Goal: Task Accomplishment & Management: Complete application form

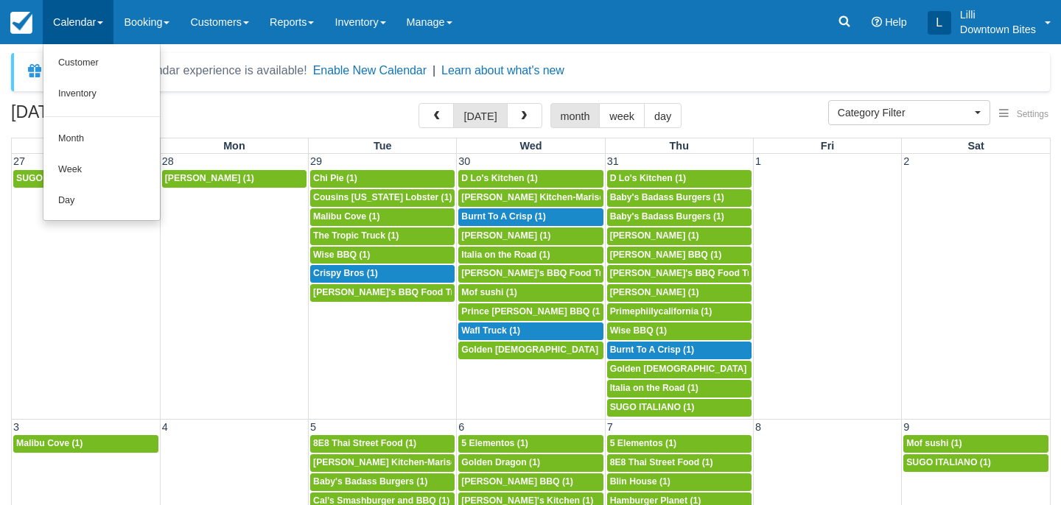
select select
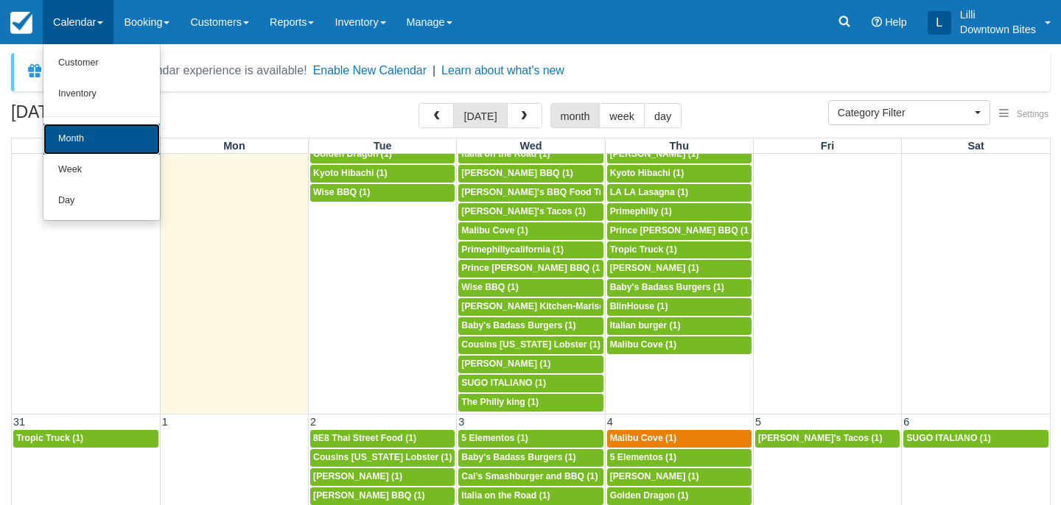
click at [92, 138] on link "Month" at bounding box center [101, 139] width 116 height 31
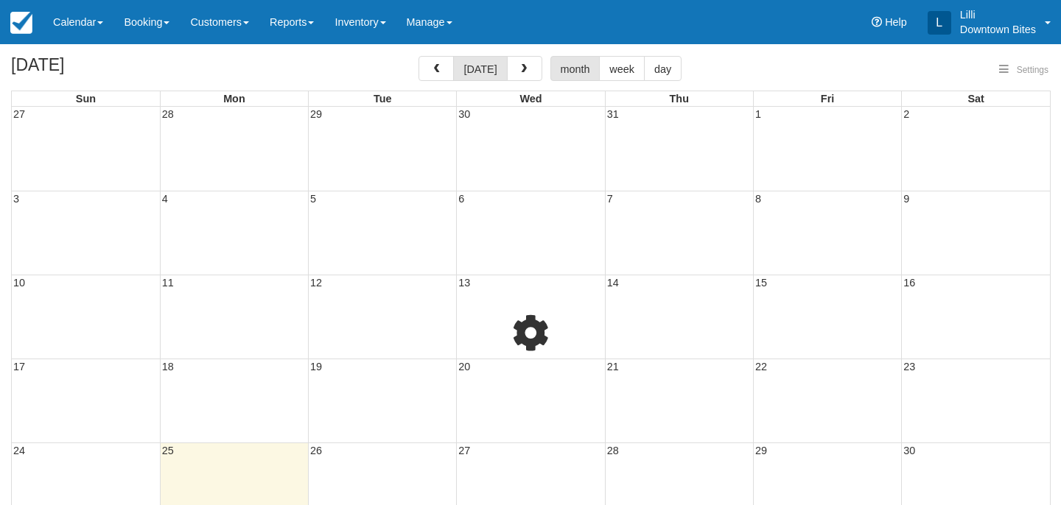
select select
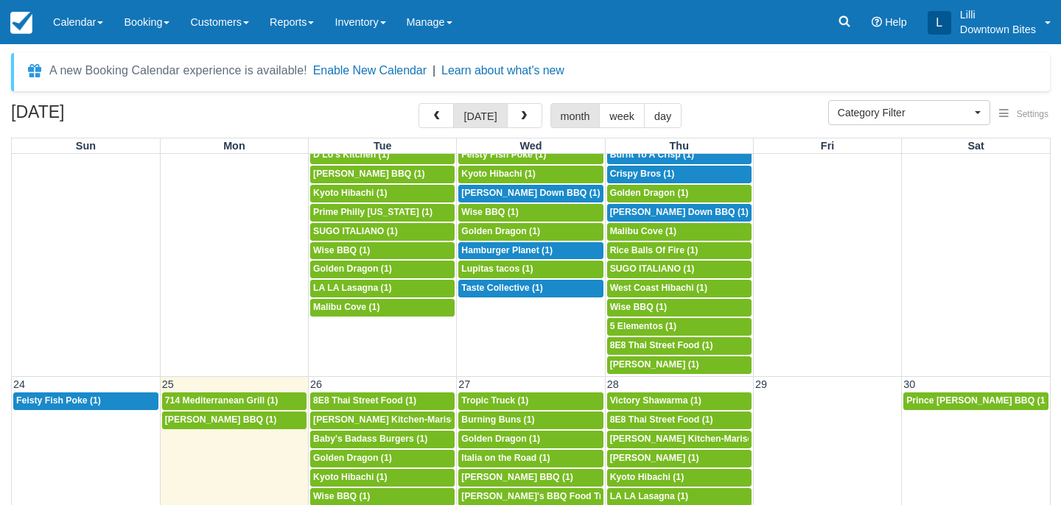
scroll to position [1182, 0]
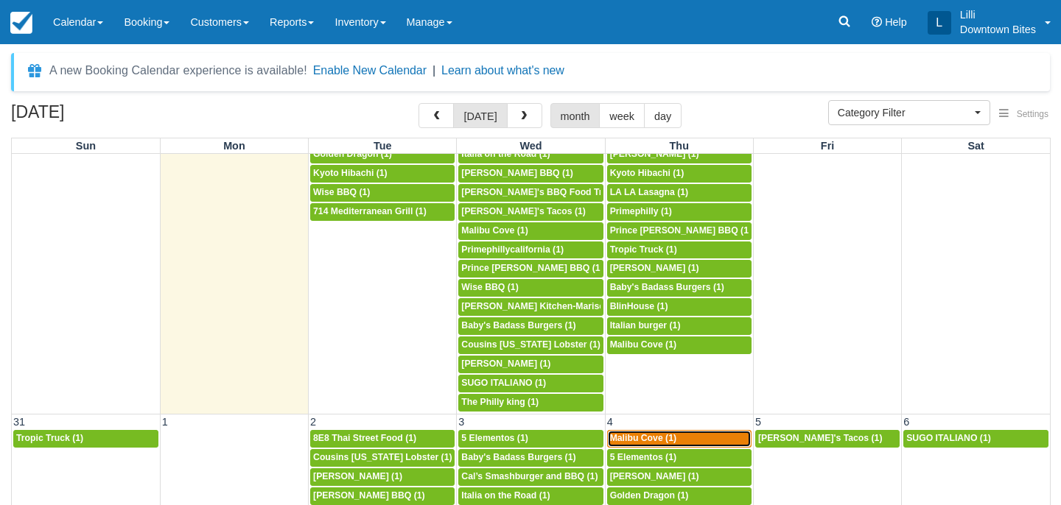
click at [650, 434] on span "Malibu Cove (1)" at bounding box center [643, 438] width 66 height 10
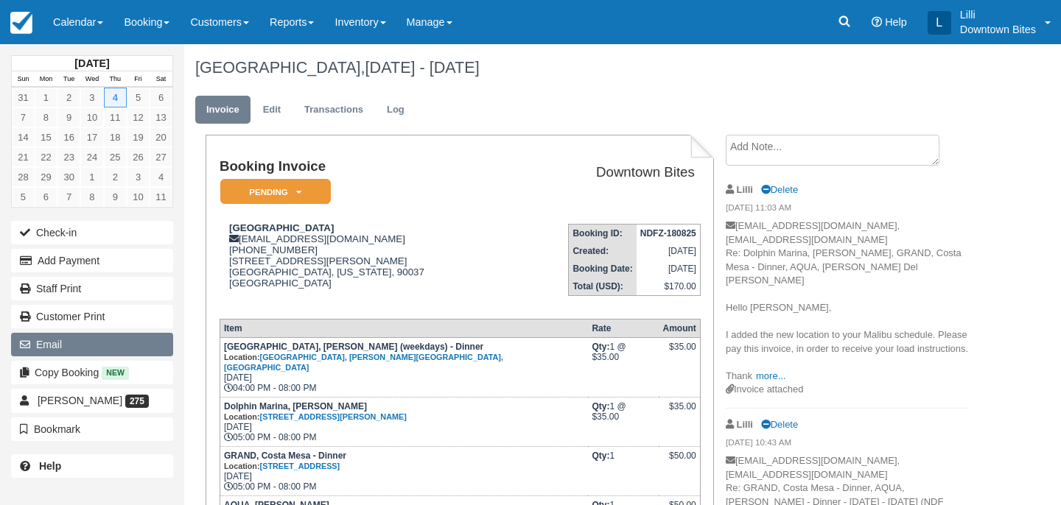
click at [80, 345] on button "Email" at bounding box center [92, 345] width 162 height 24
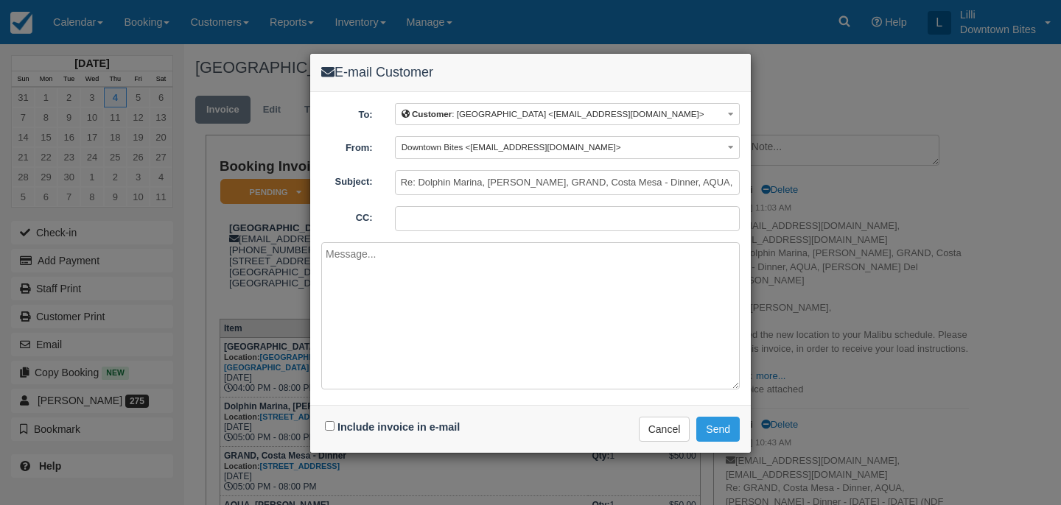
click at [471, 215] on input "CC:" at bounding box center [567, 218] width 345 height 25
type input "lilli@downtownbites.com"
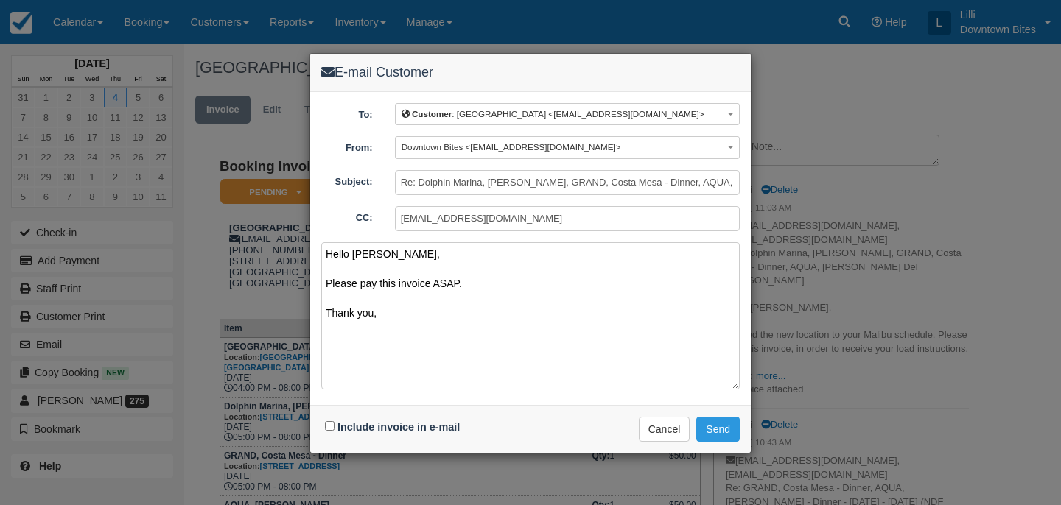
drag, startPoint x: 391, startPoint y: 320, endPoint x: 272, endPoint y: 234, distance: 146.8
click at [272, 234] on div "E-mail Customer To: Customer : Malibu Cove <kyotohibachiusa@gmail.com> Customer…" at bounding box center [530, 252] width 1061 height 505
type textarea "Hello Josephine, Please pay this invoice ASAP. Thank you,"
click at [329, 421] on input "Include invoice in e-mail" at bounding box center [330, 426] width 10 height 10
checkbox input "true"
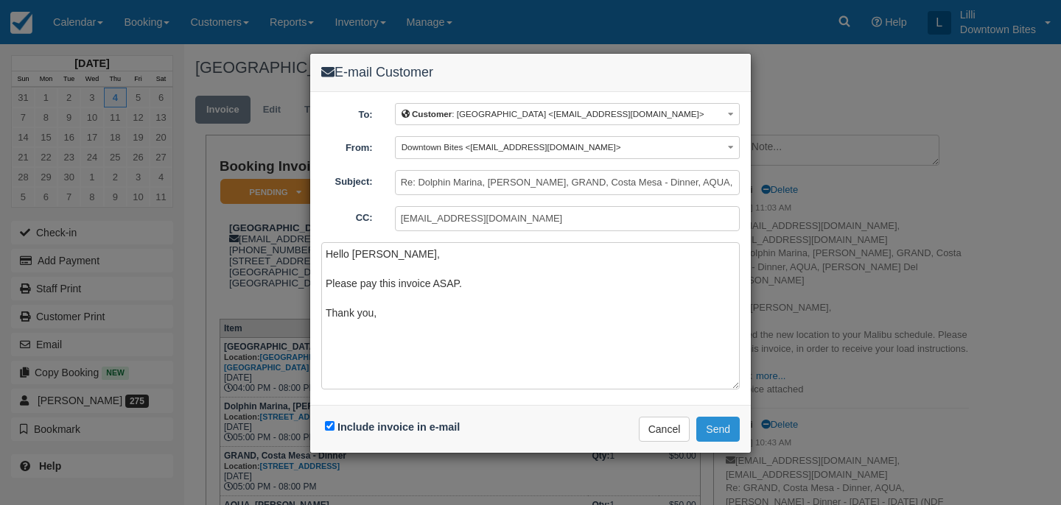
click at [710, 429] on button "Send" at bounding box center [717, 429] width 43 height 25
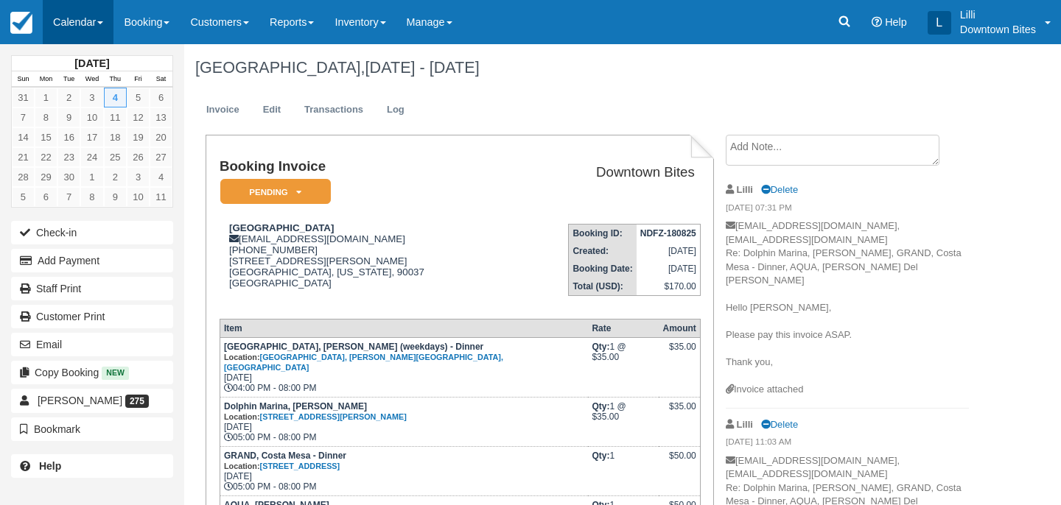
click at [63, 27] on link "Calendar" at bounding box center [78, 22] width 71 height 44
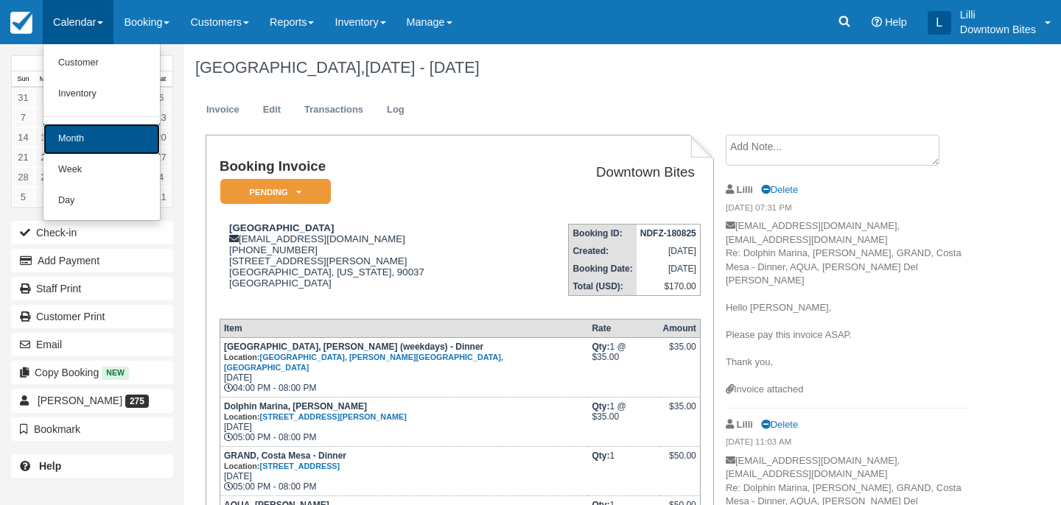
click at [69, 153] on link "Month" at bounding box center [101, 139] width 116 height 31
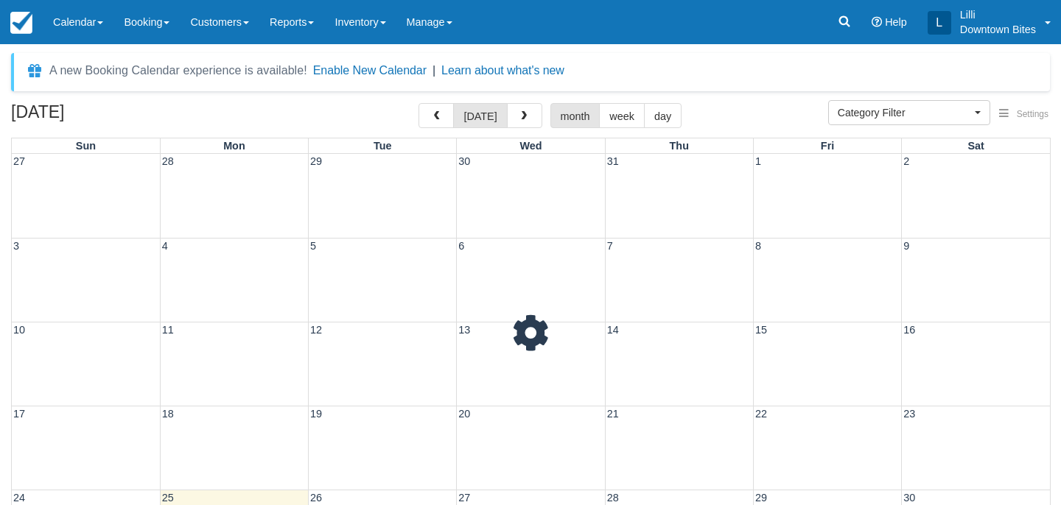
select select
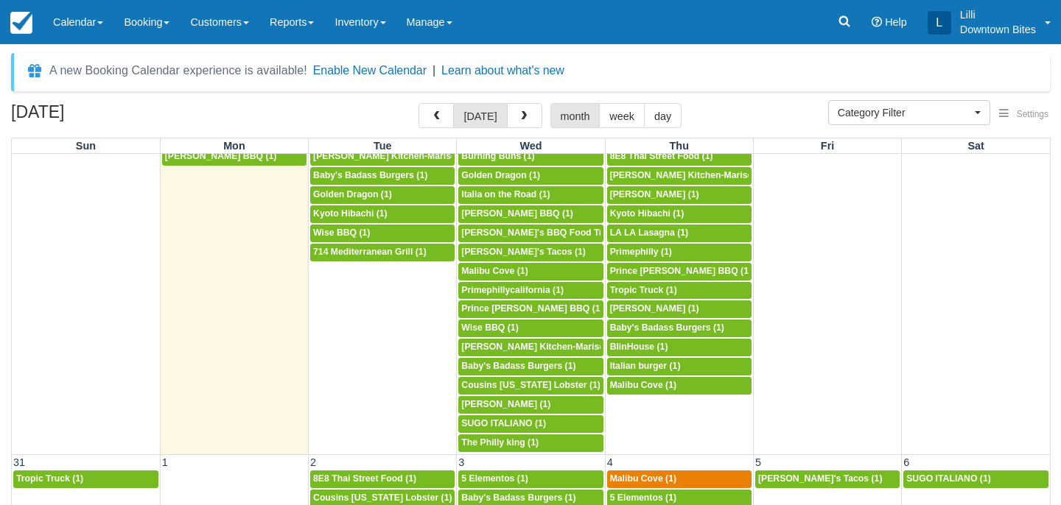
scroll to position [1182, 0]
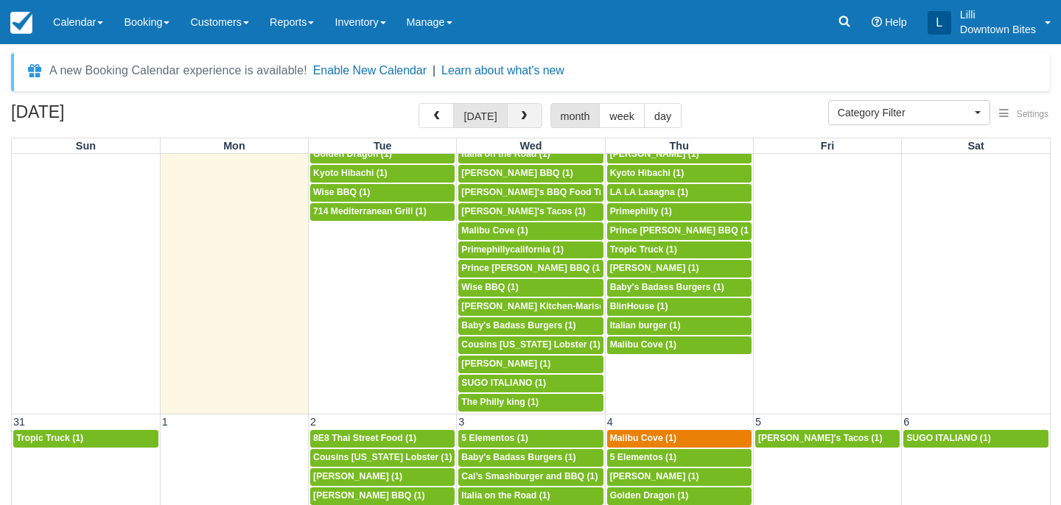
click at [519, 114] on span "button" at bounding box center [524, 116] width 10 height 10
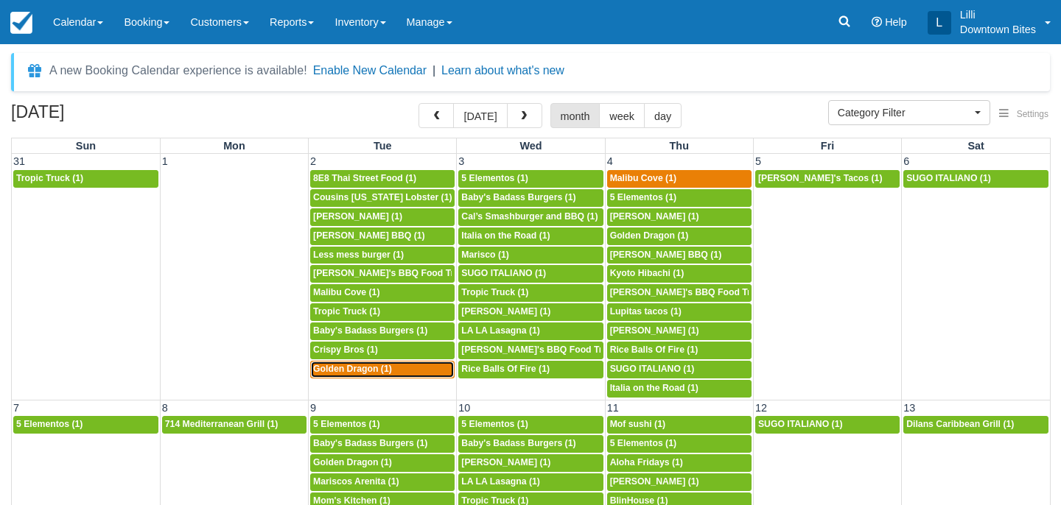
click at [387, 375] on div "5p Golden Dragon (1)" at bounding box center [382, 370] width 138 height 12
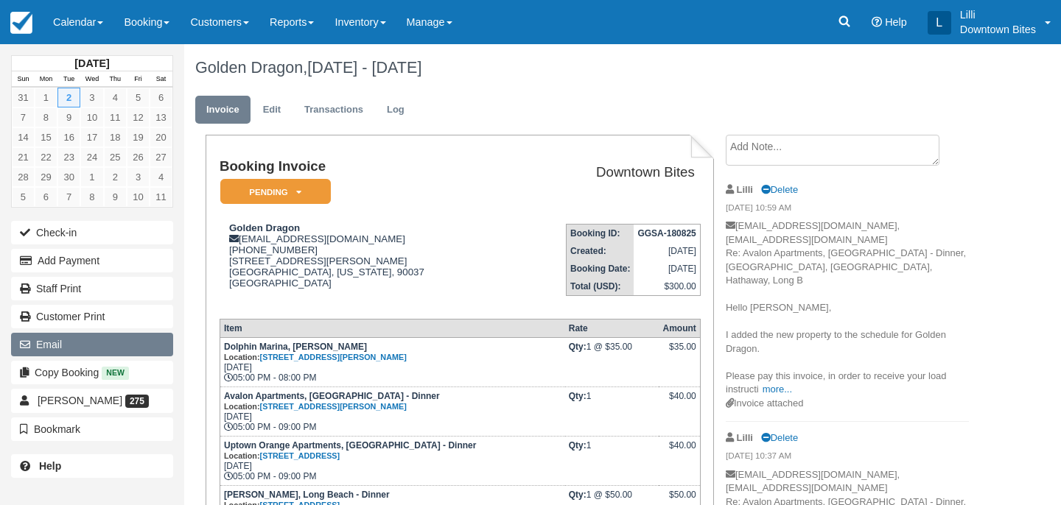
click at [97, 345] on button "Email" at bounding box center [92, 345] width 162 height 24
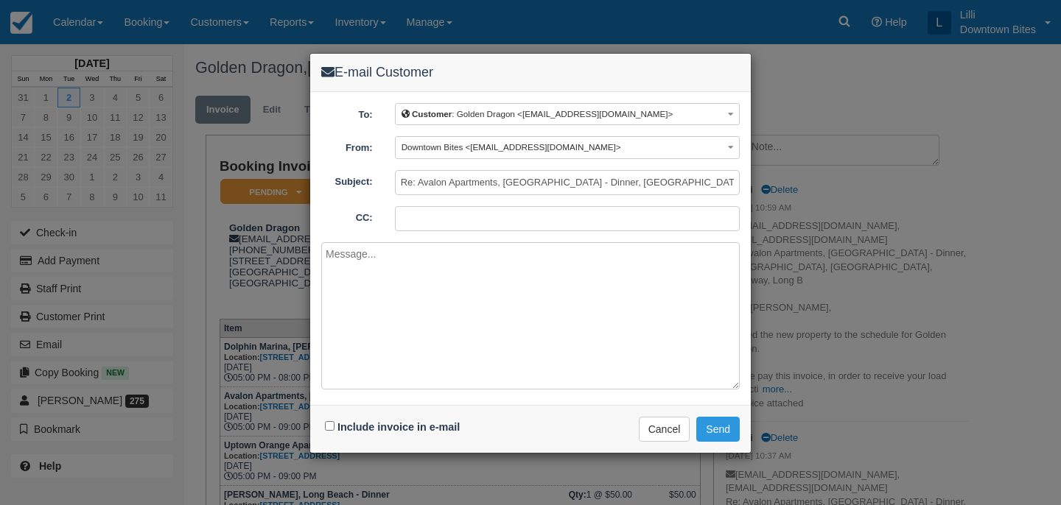
click at [446, 222] on input "CC:" at bounding box center [567, 218] width 345 height 25
type input "lilli@downtownbites.com"
paste textarea "Hello [PERSON_NAME], Please pay this invoice ASAP. Thank you,"
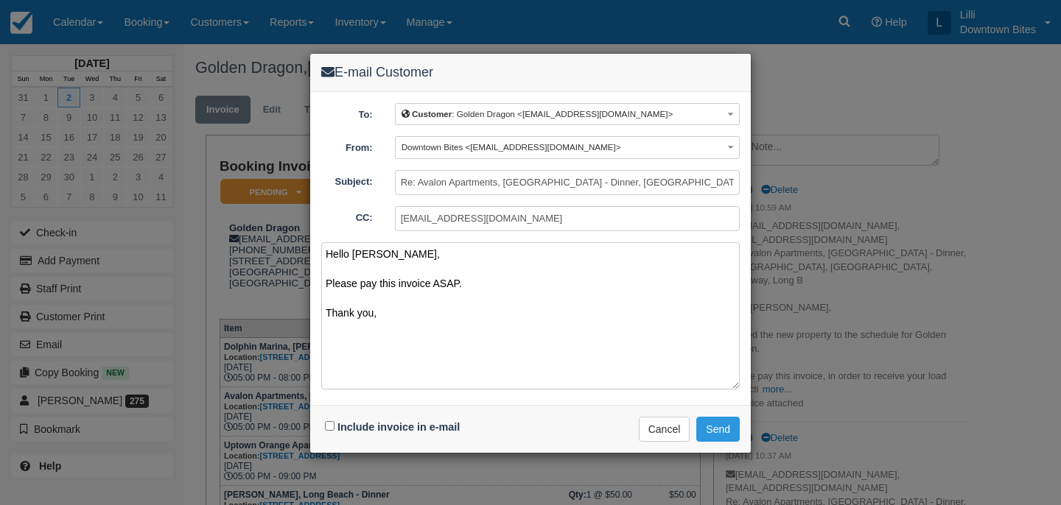
type textarea "Hello [PERSON_NAME], Please pay this invoice ASAP. Thank you,"
click at [329, 424] on input "Include invoice in e-mail" at bounding box center [330, 426] width 10 height 10
checkbox input "true"
click at [712, 427] on button "Send" at bounding box center [717, 429] width 43 height 25
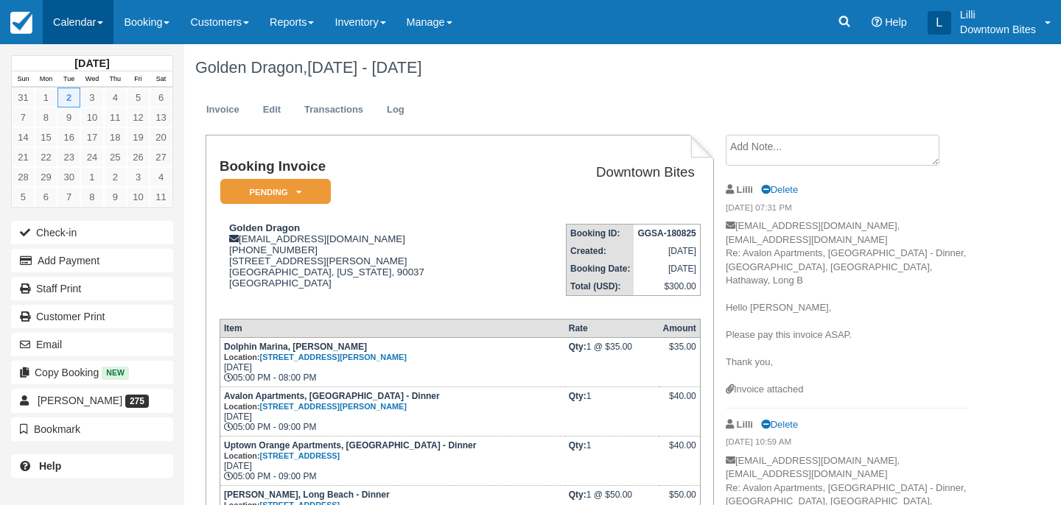
click at [62, 18] on link "Calendar" at bounding box center [78, 22] width 71 height 44
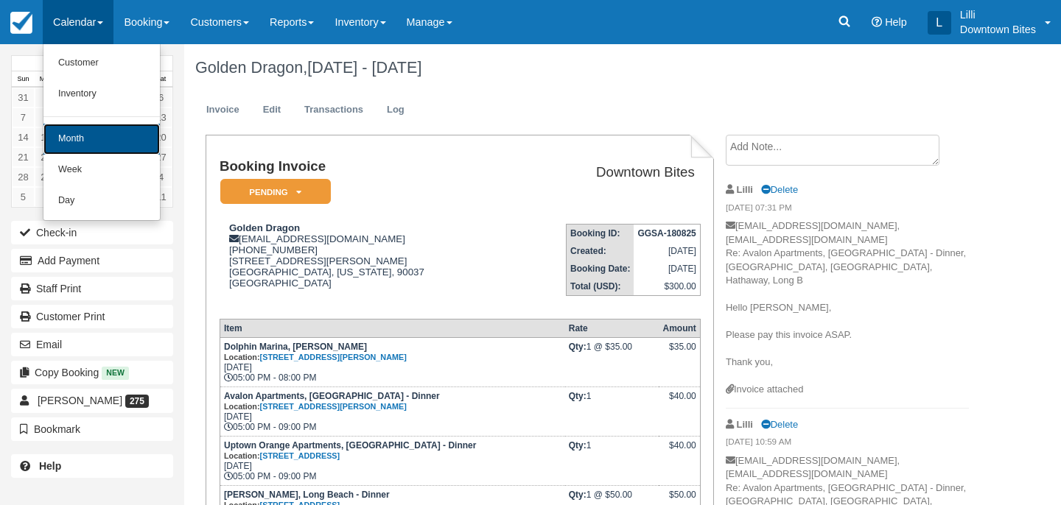
click at [73, 144] on link "Month" at bounding box center [101, 139] width 116 height 31
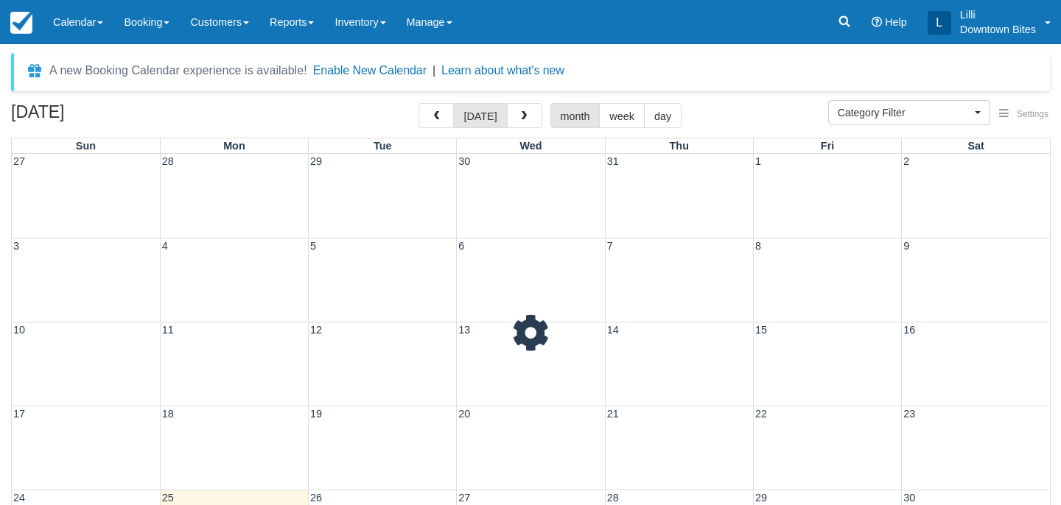
select select
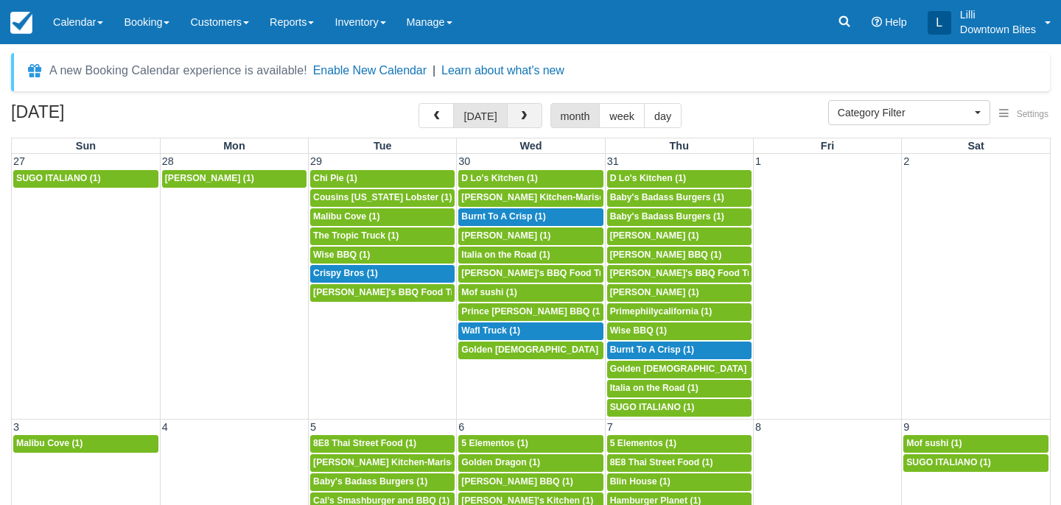
click at [522, 115] on span "button" at bounding box center [524, 116] width 10 height 10
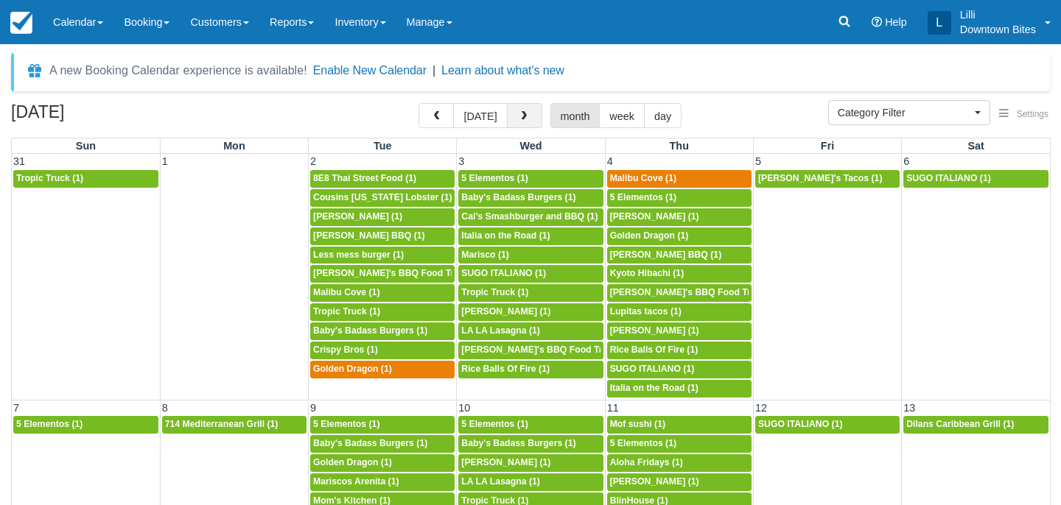
click at [522, 116] on span "button" at bounding box center [524, 116] width 10 height 10
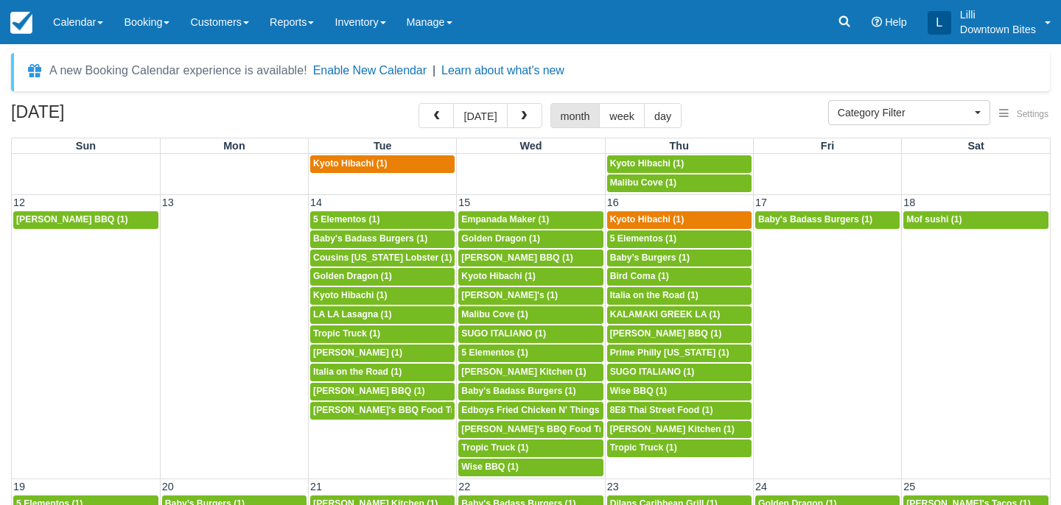
scroll to position [413, 0]
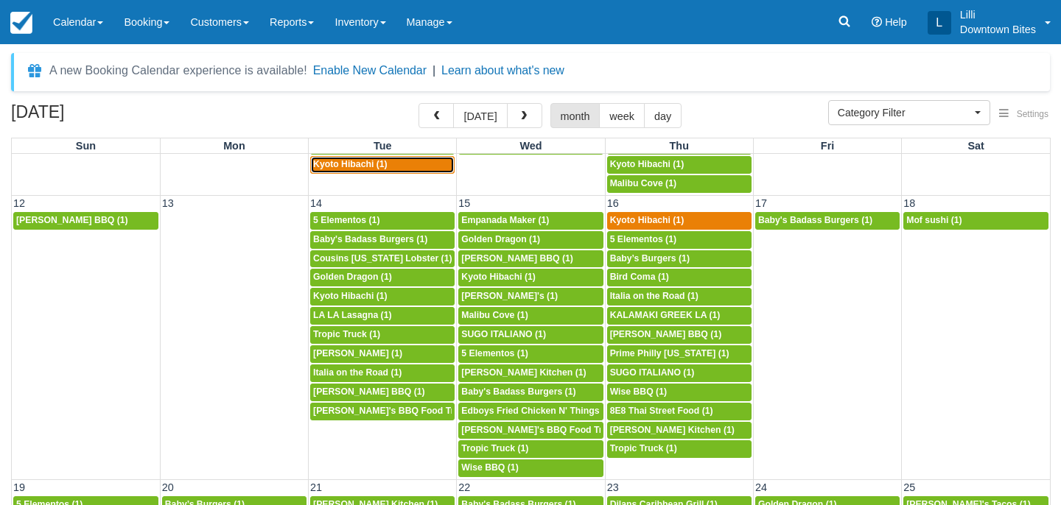
click at [400, 166] on div "5p Kyoto Hibachi (1)" at bounding box center [382, 165] width 138 height 12
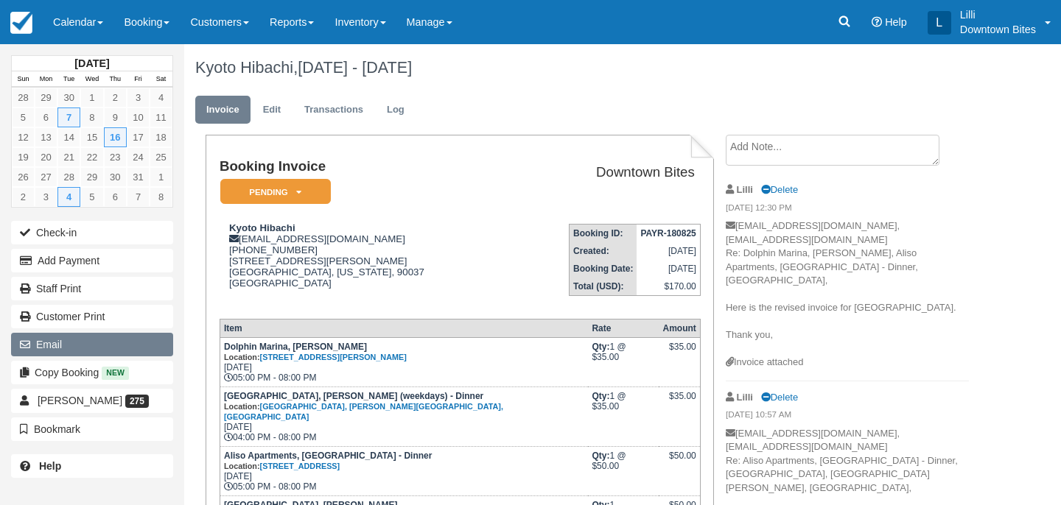
click at [105, 345] on button "Email" at bounding box center [92, 345] width 162 height 24
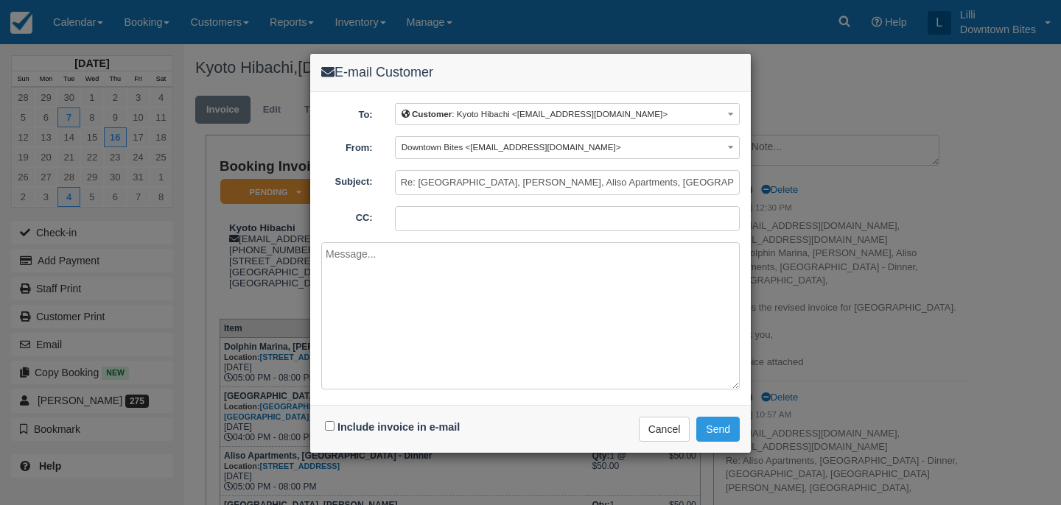
click at [447, 226] on input "CC:" at bounding box center [567, 218] width 345 height 25
type input "lilli@downtownbites.com"
paste textarea "Hello Josephine, Please pay this invoice ASAP. Thank you,"
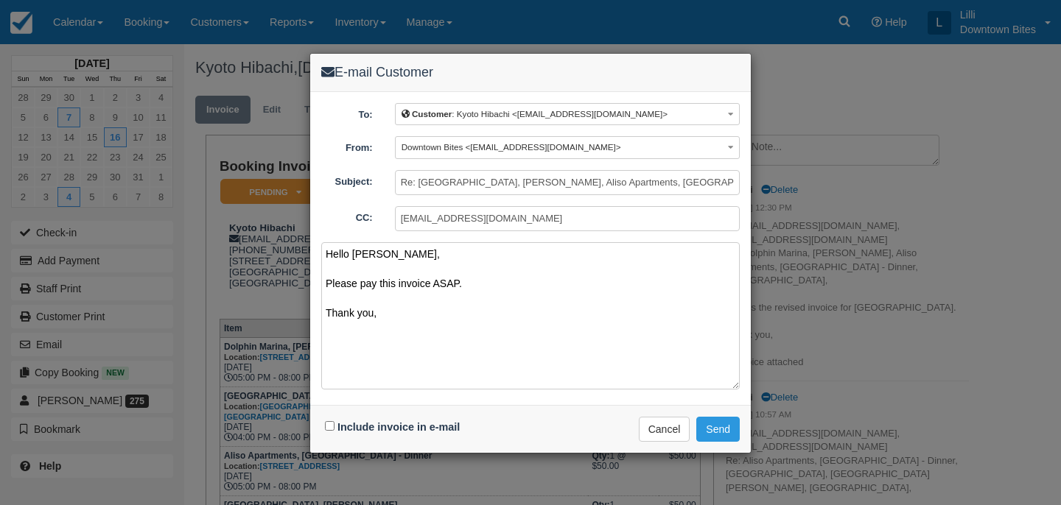
type textarea "Hello Josephine, Please pay this invoice ASAP. Thank you,"
click at [329, 426] on input "Include invoice in e-mail" at bounding box center [330, 426] width 10 height 10
checkbox input "true"
click at [726, 423] on button "Send" at bounding box center [717, 429] width 43 height 25
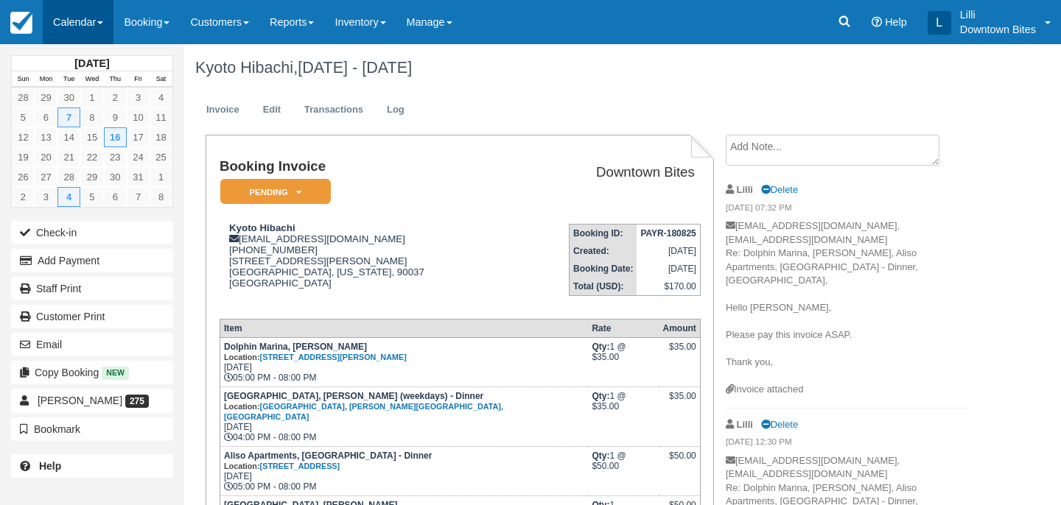
click at [71, 18] on link "Calendar" at bounding box center [78, 22] width 71 height 44
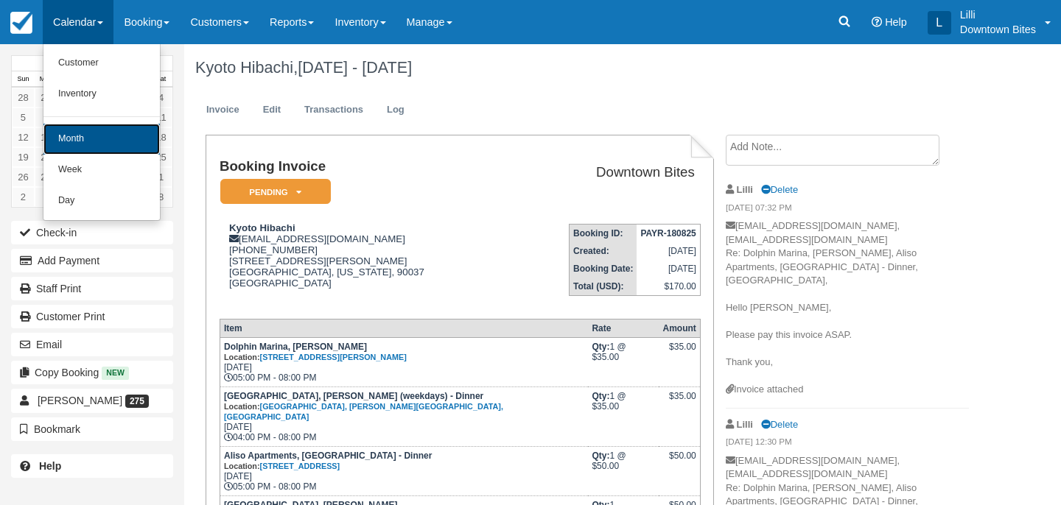
click at [67, 141] on link "Month" at bounding box center [101, 139] width 116 height 31
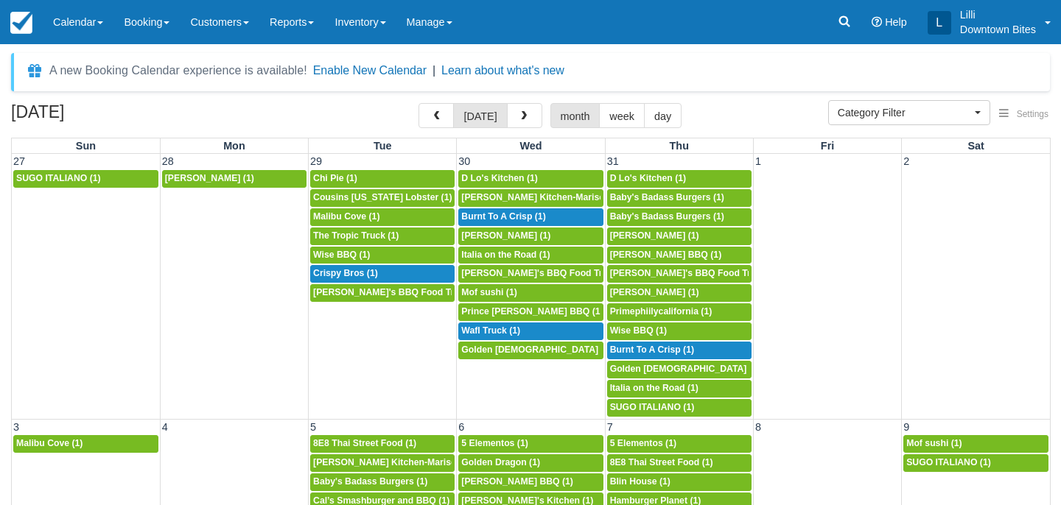
select select
click at [522, 119] on span "button" at bounding box center [524, 116] width 10 height 10
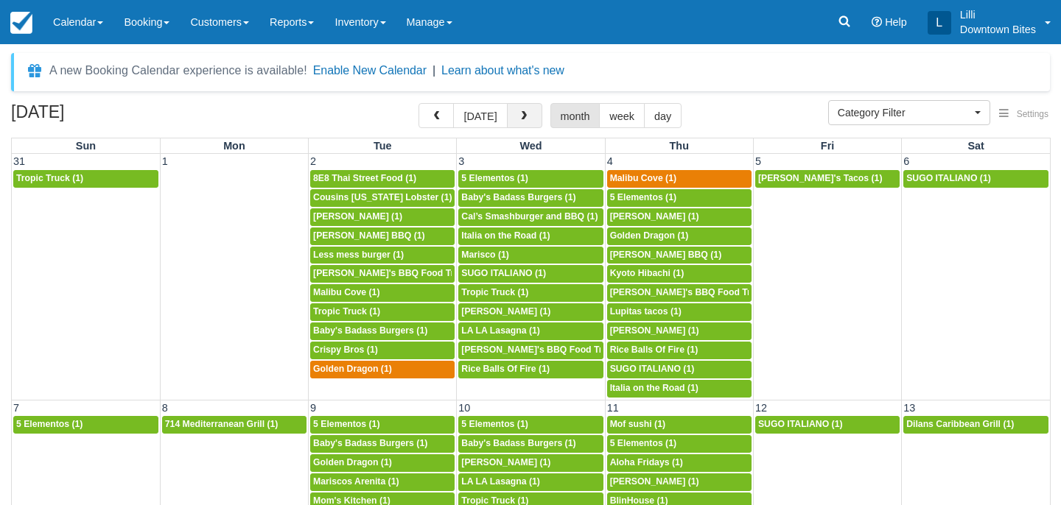
click at [522, 119] on span "button" at bounding box center [524, 116] width 10 height 10
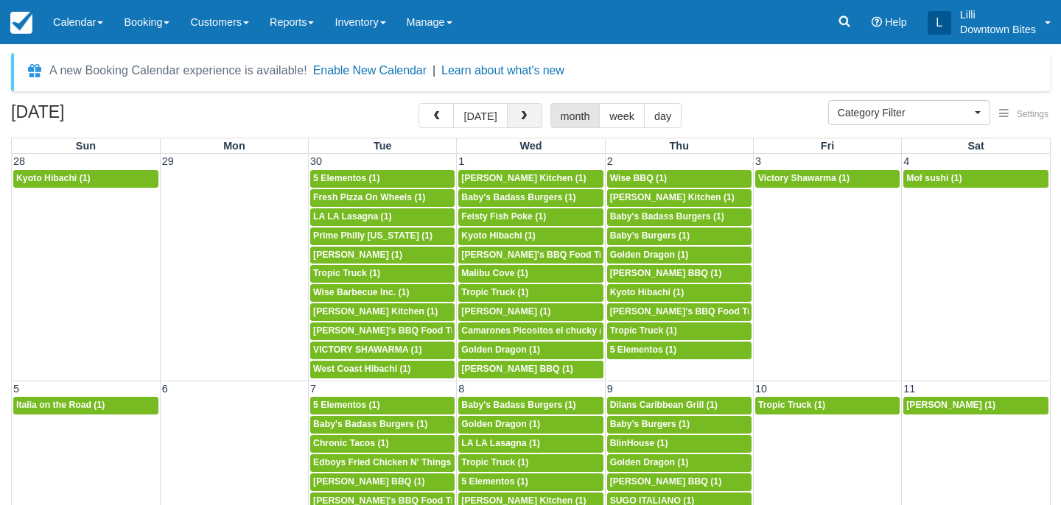
click at [522, 121] on span "button" at bounding box center [524, 116] width 10 height 10
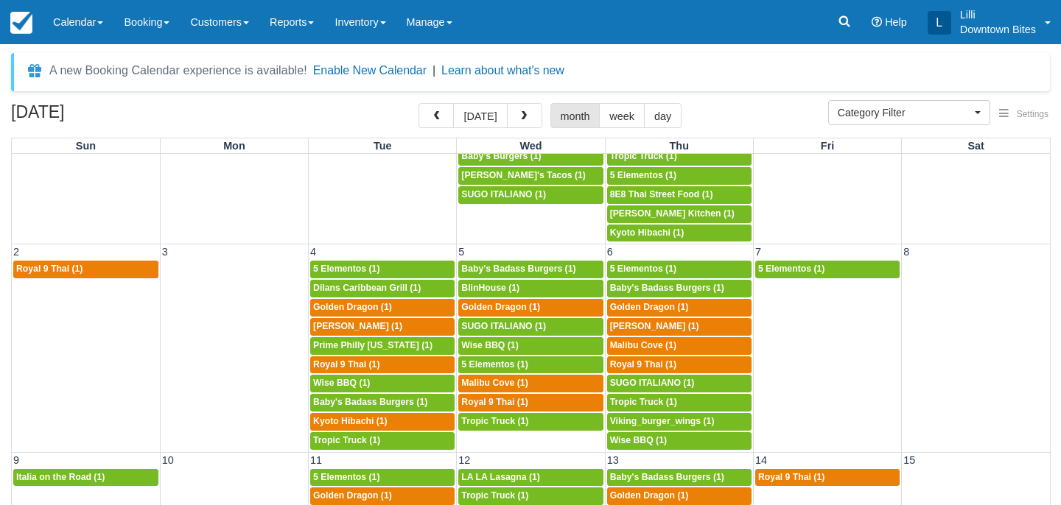
scroll to position [248, 0]
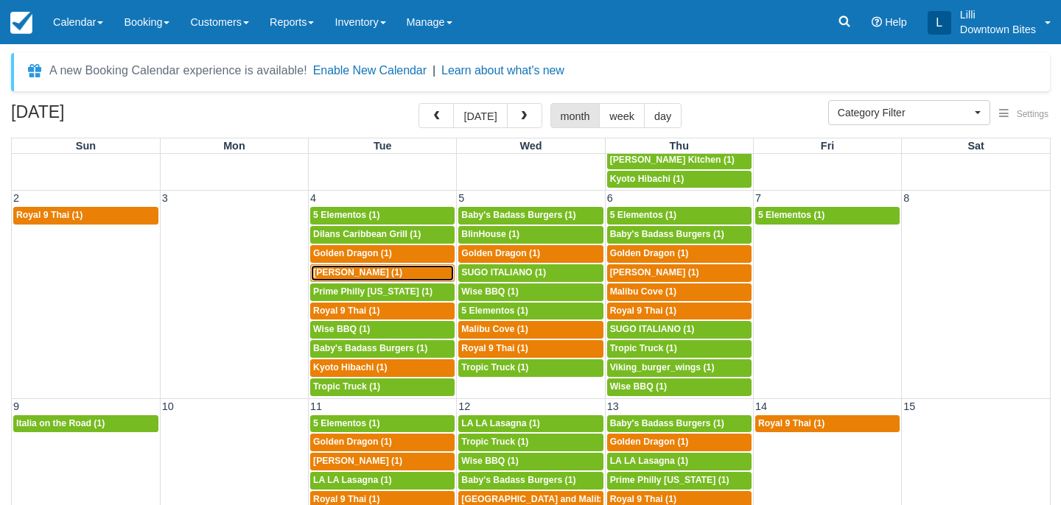
click at [370, 270] on div "5p Kammy's (1)" at bounding box center [382, 273] width 138 height 12
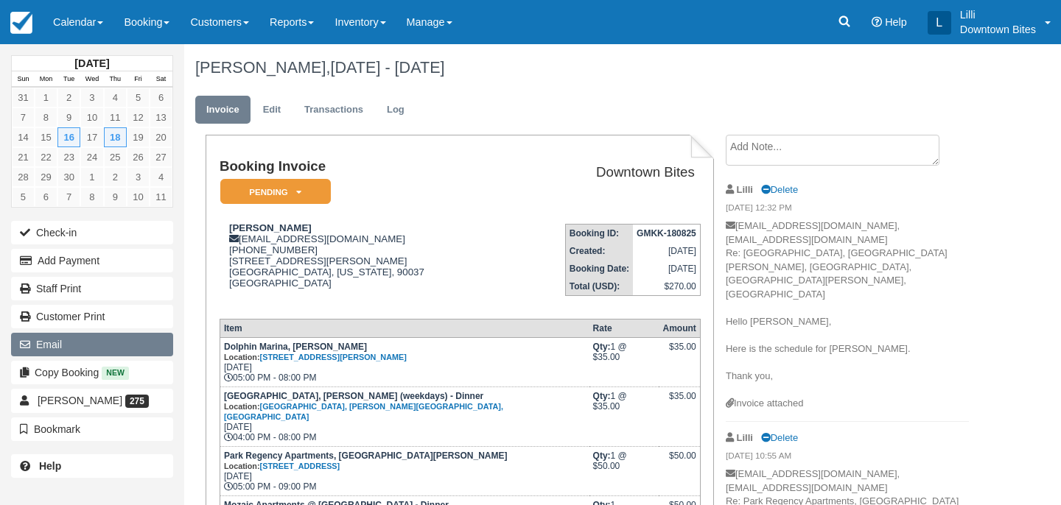
click at [88, 350] on button "Email" at bounding box center [92, 345] width 162 height 24
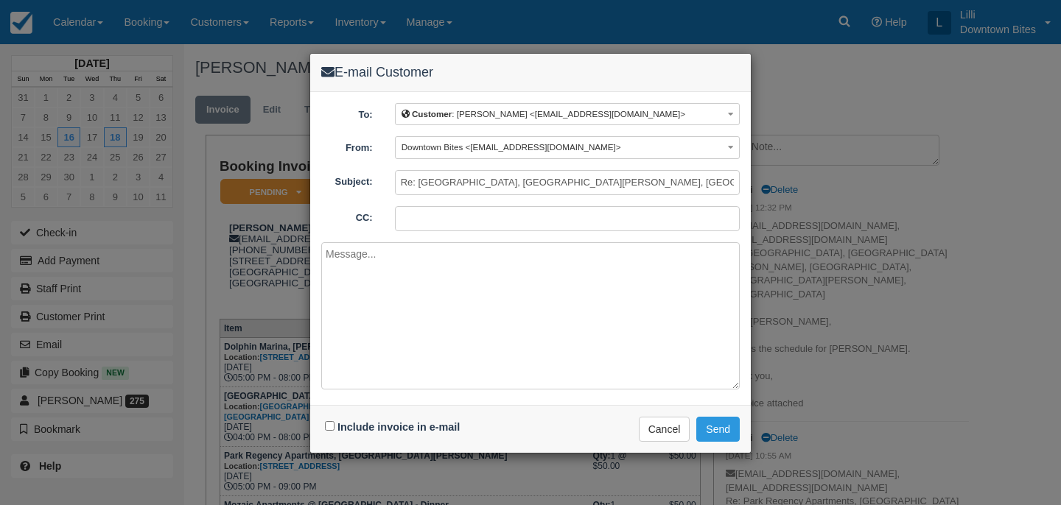
click at [439, 222] on input "CC:" at bounding box center [567, 218] width 345 height 25
type input "[EMAIL_ADDRESS][DOMAIN_NAME]"
paste textarea "Hello [PERSON_NAME], Please pay this invoice ASAP. Thank you,"
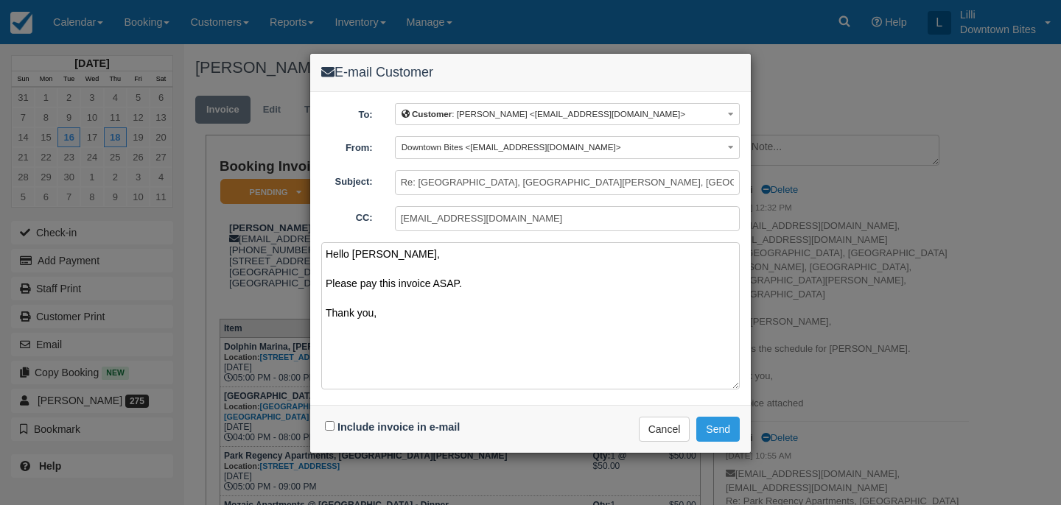
type textarea "Hello [PERSON_NAME], Please pay this invoice ASAP. Thank you,"
click at [329, 425] on input "Include invoice in e-mail" at bounding box center [330, 426] width 10 height 10
checkbox input "true"
click at [715, 428] on button "Send" at bounding box center [717, 429] width 43 height 25
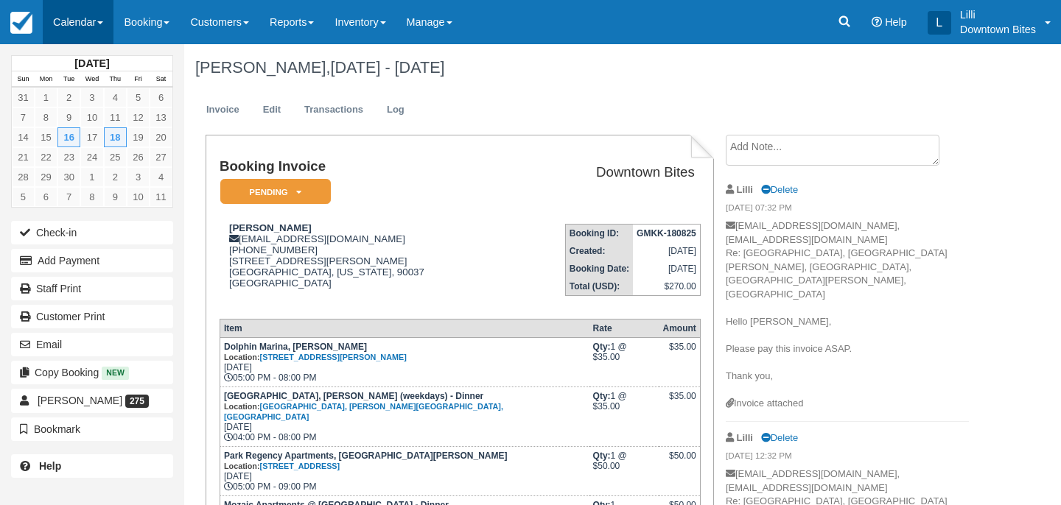
click at [88, 17] on link "Calendar" at bounding box center [78, 22] width 71 height 44
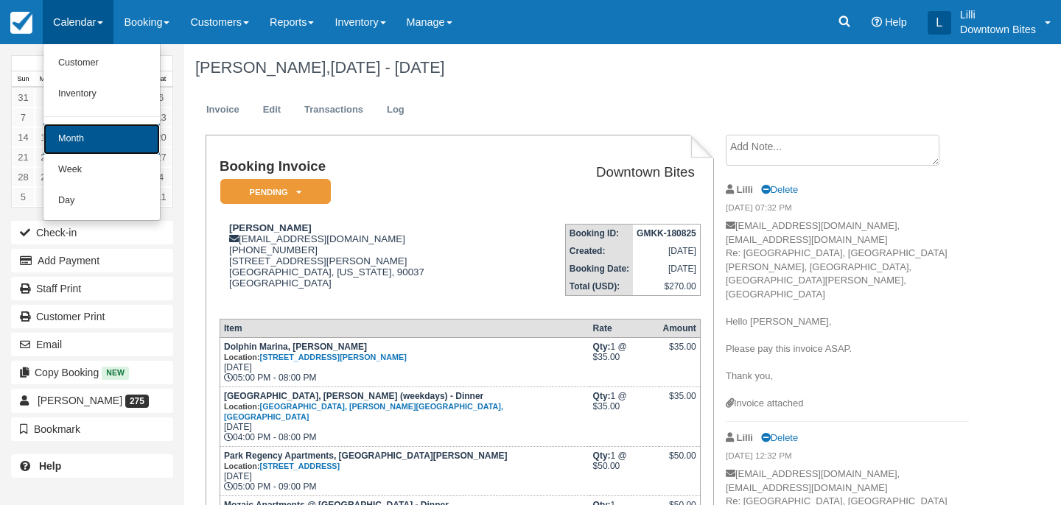
click at [73, 135] on link "Month" at bounding box center [101, 139] width 116 height 31
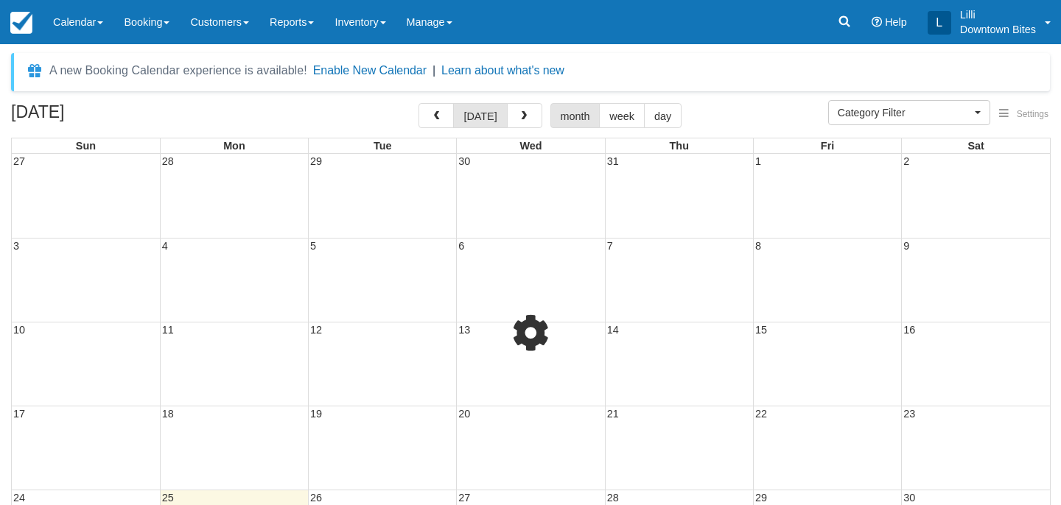
select select
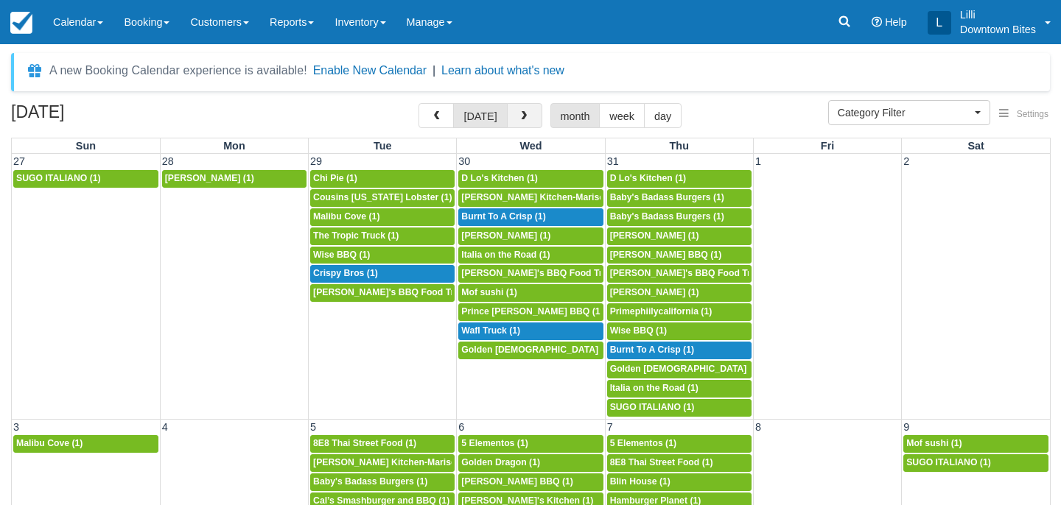
click at [521, 113] on span "button" at bounding box center [524, 116] width 10 height 10
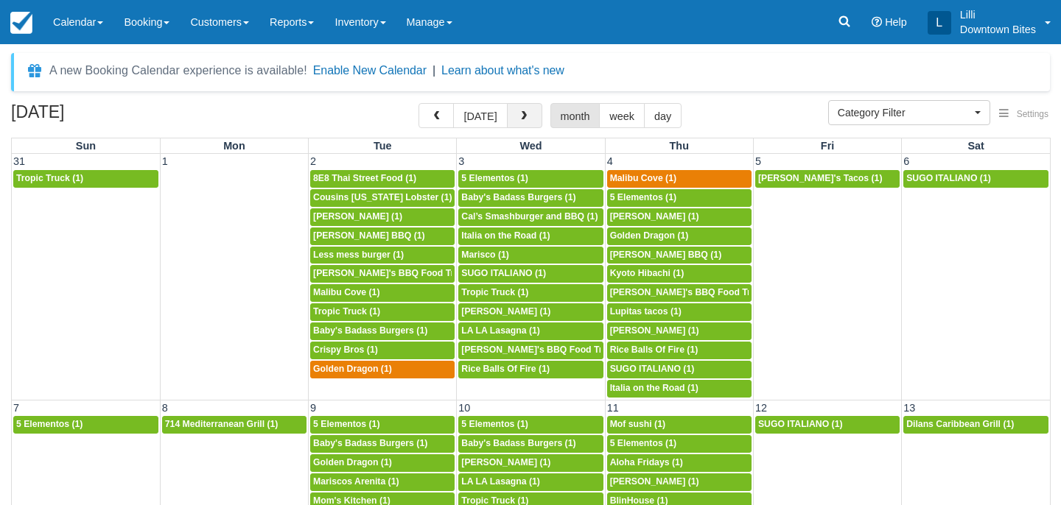
click at [521, 113] on span "button" at bounding box center [524, 116] width 10 height 10
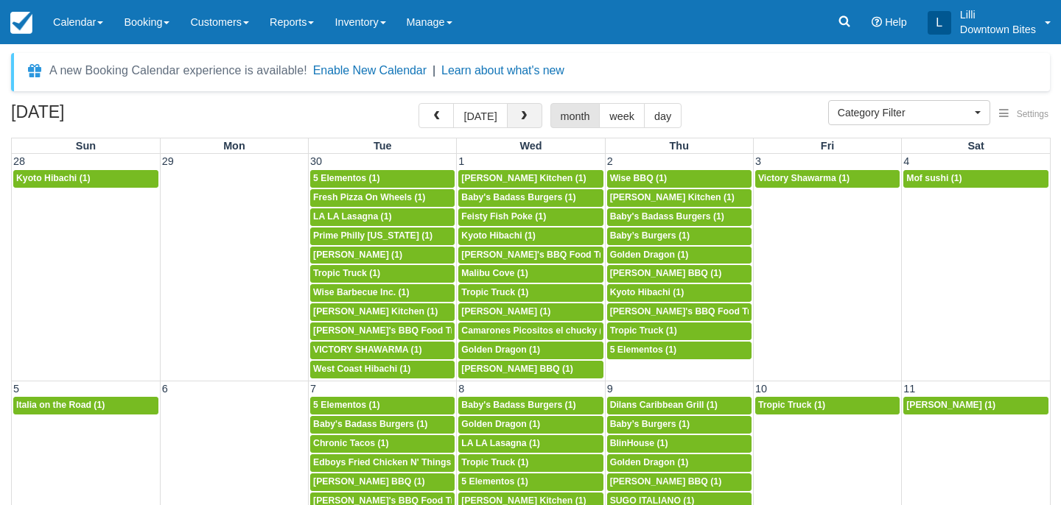
click at [522, 115] on span "button" at bounding box center [524, 116] width 10 height 10
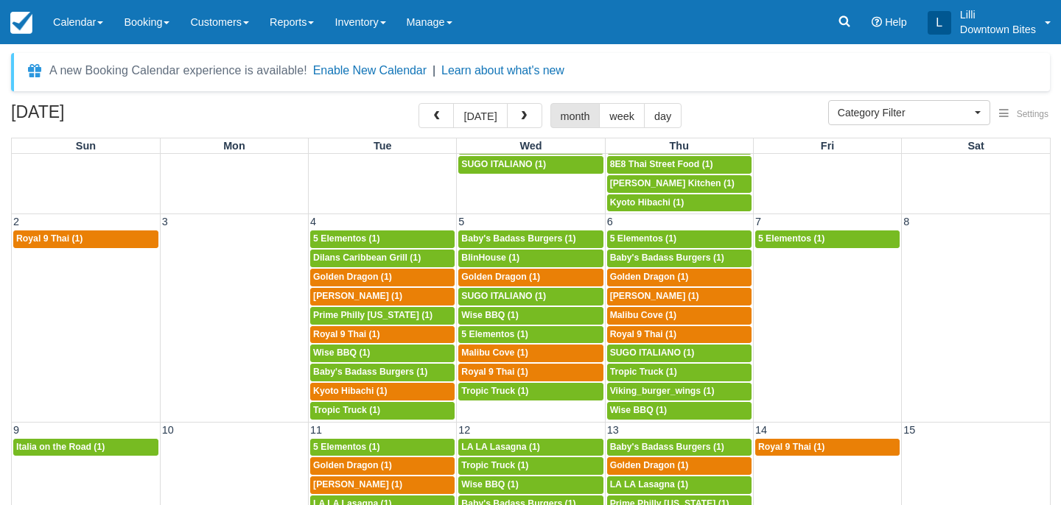
scroll to position [387, 0]
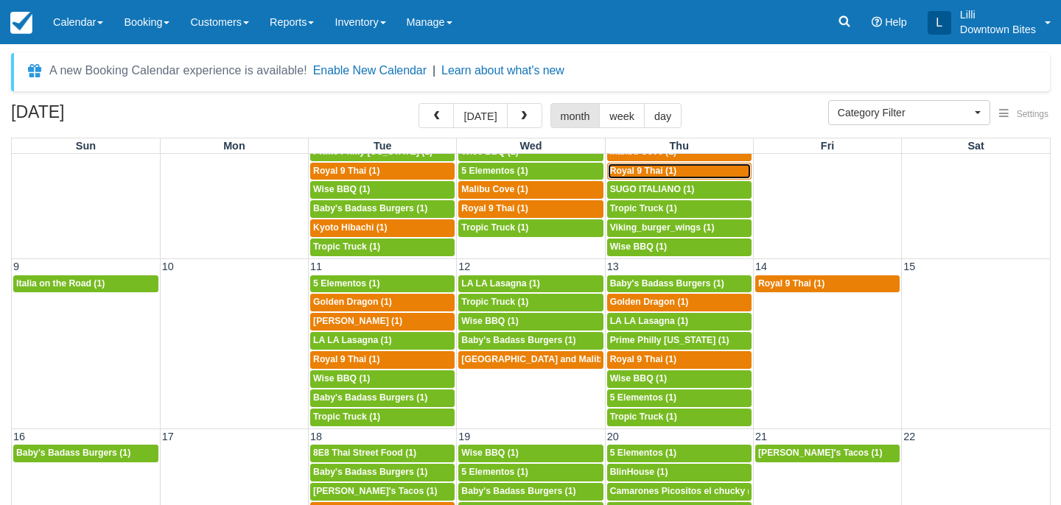
click at [633, 175] on span "Royal 9 Thai (1)" at bounding box center [643, 171] width 66 height 10
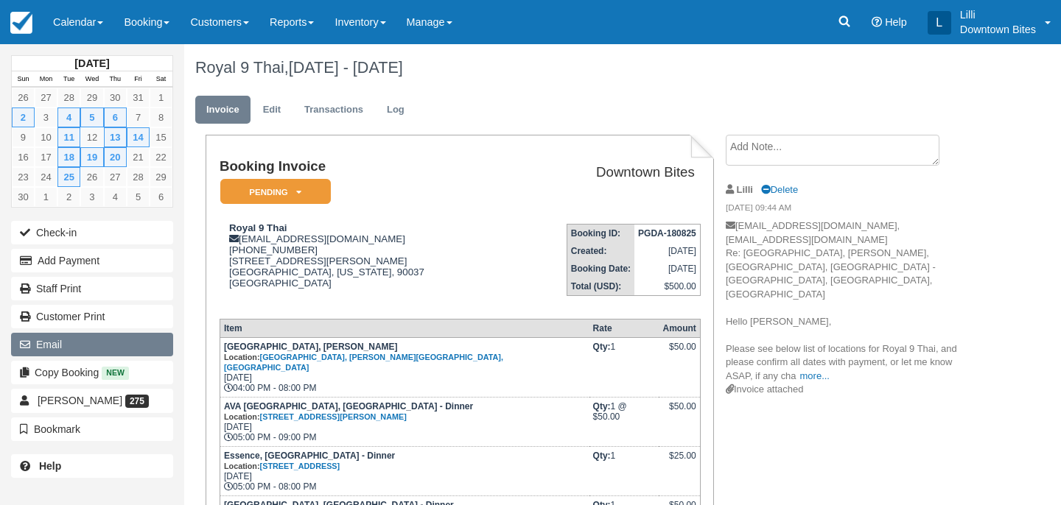
click at [89, 344] on button "Email" at bounding box center [92, 345] width 162 height 24
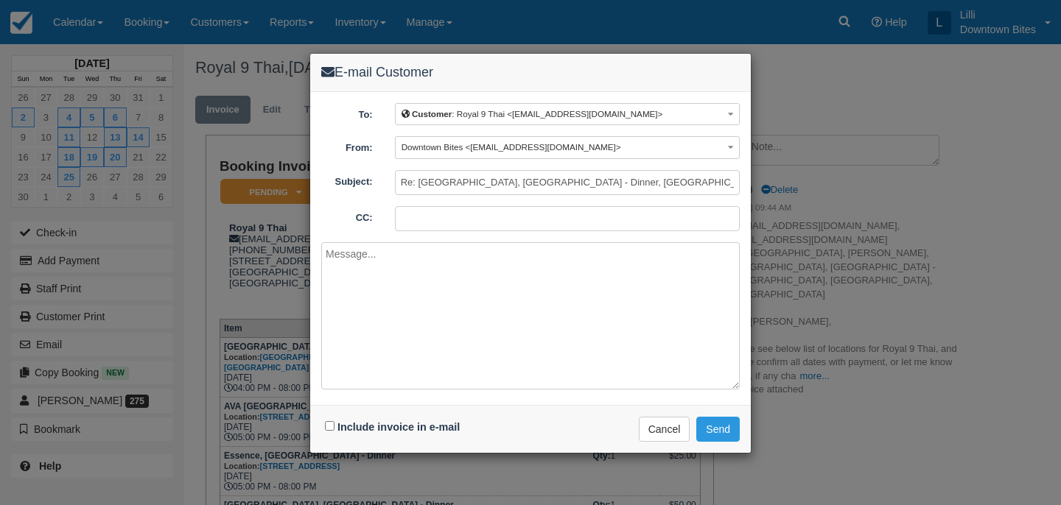
click at [432, 220] on input "CC:" at bounding box center [567, 218] width 345 height 25
type input "lilli@downtownbites.com"
paste textarea "Hello Josephine, Please pay this invoice ASAP. Thank you,"
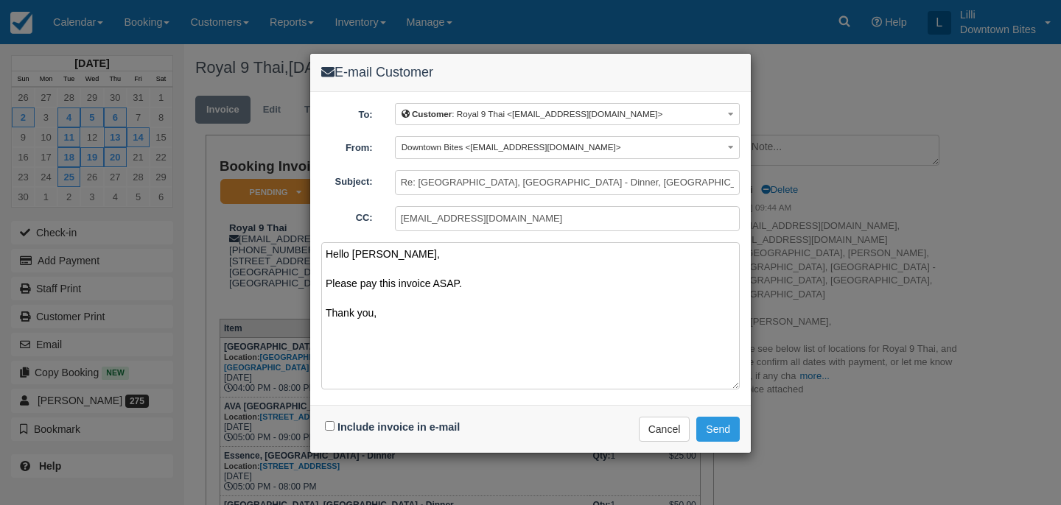
type textarea "Hello Josephine, Please pay this invoice ASAP. Thank you,"
click at [330, 427] on input "Include invoice in e-mail" at bounding box center [330, 426] width 10 height 10
checkbox input "true"
click at [727, 423] on button "Send" at bounding box center [717, 429] width 43 height 25
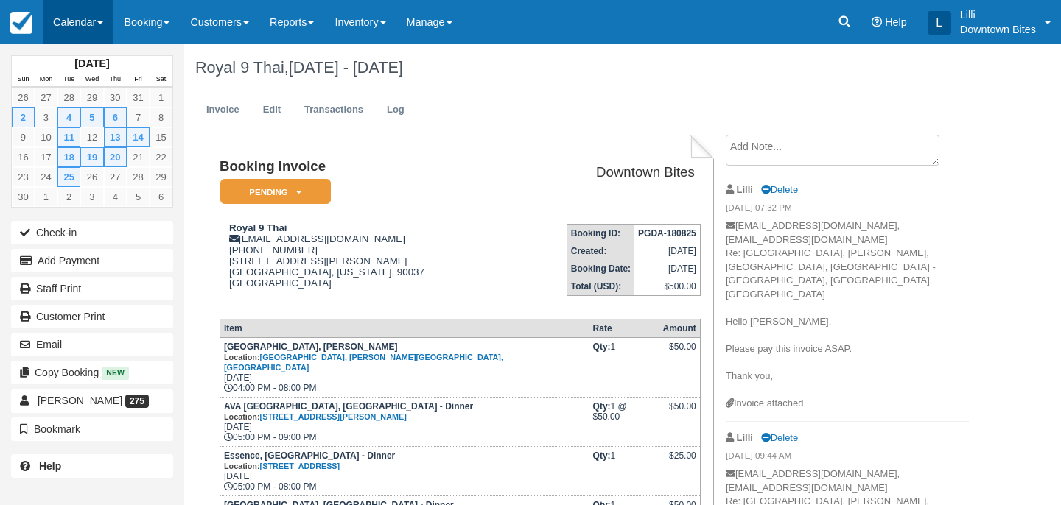
click at [70, 24] on link "Calendar" at bounding box center [78, 22] width 71 height 44
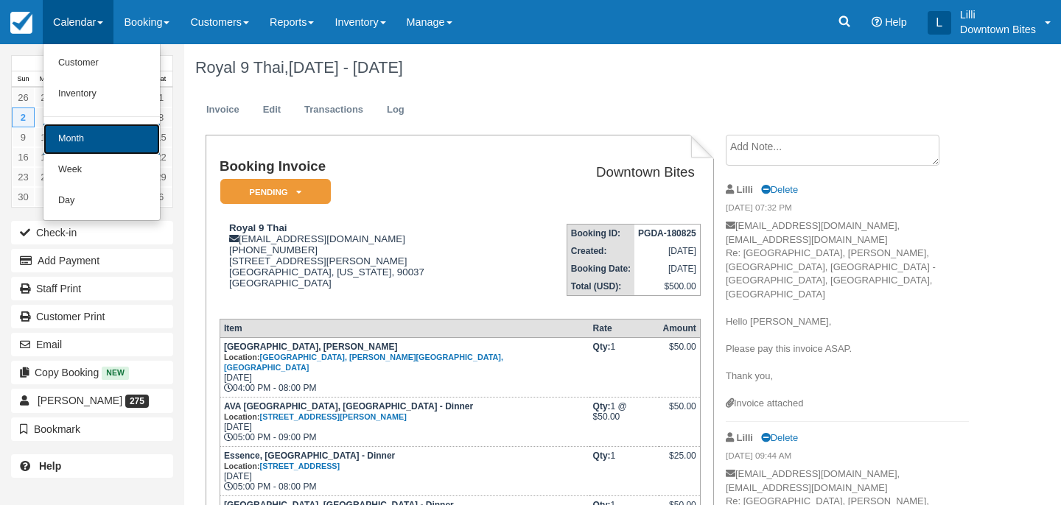
click at [89, 135] on link "Month" at bounding box center [101, 139] width 116 height 31
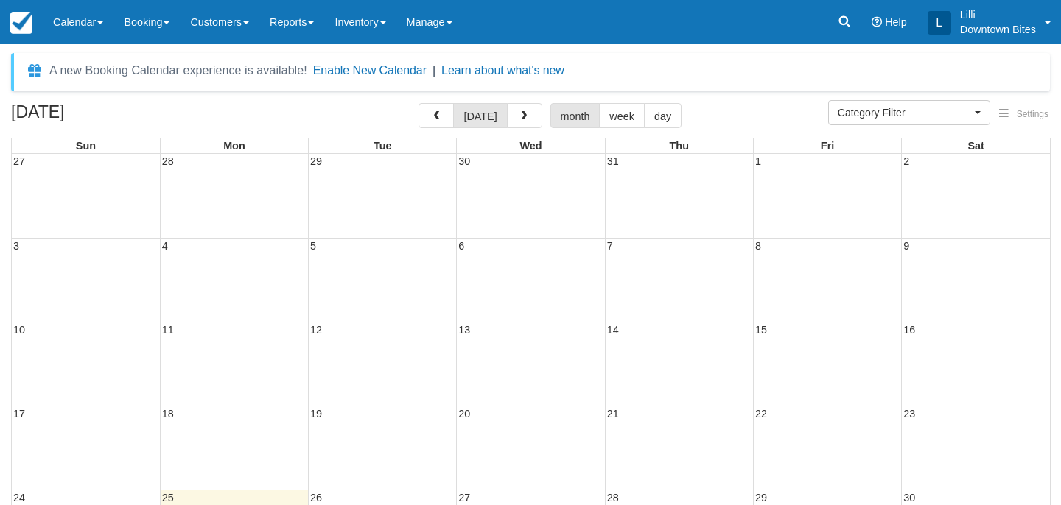
select select
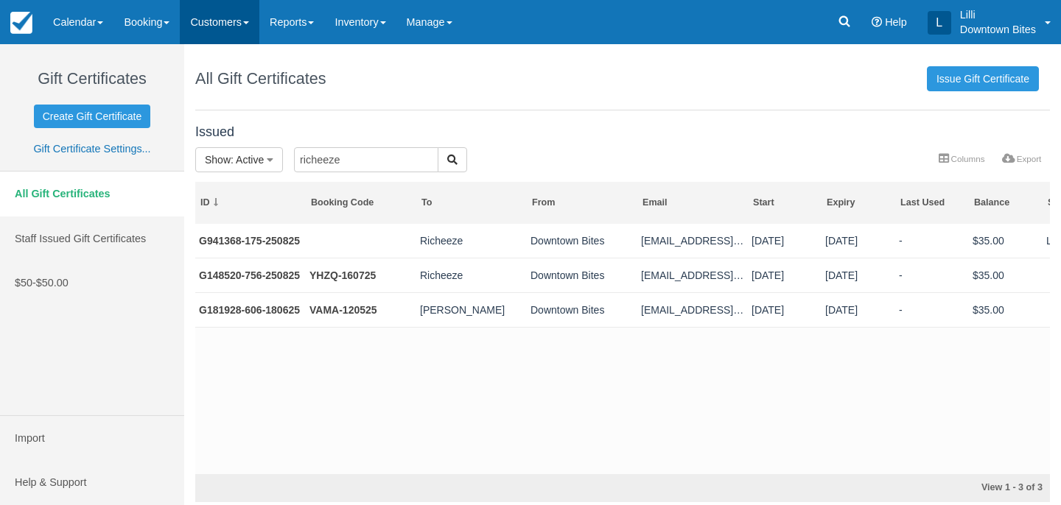
click at [217, 24] on link "Customers" at bounding box center [220, 22] width 80 height 44
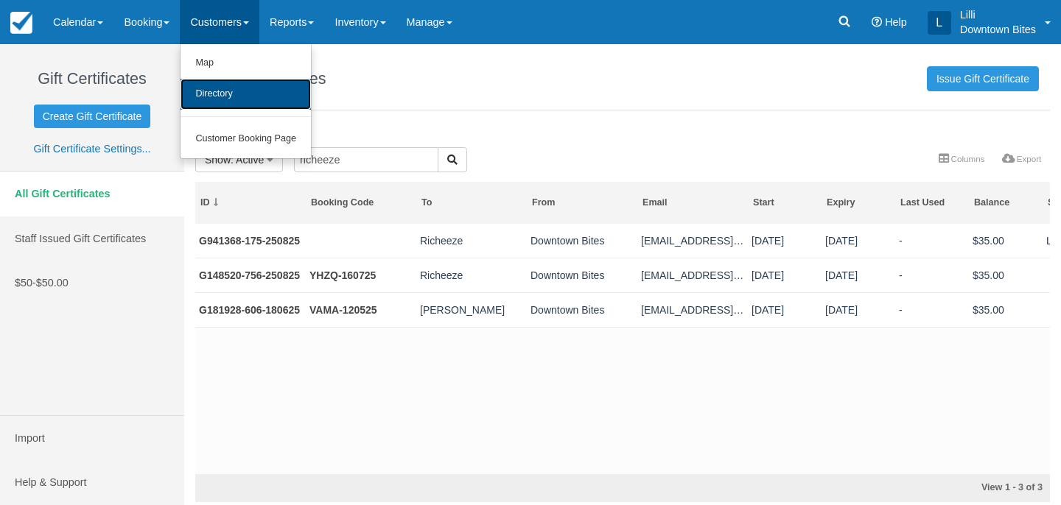
click at [220, 100] on link "Directory" at bounding box center [245, 94] width 130 height 31
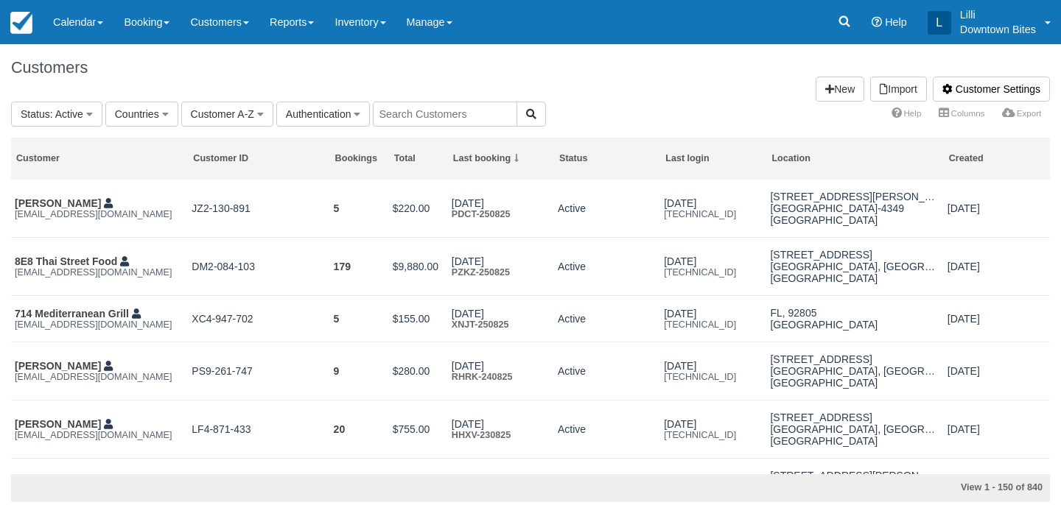
click at [454, 109] on input "text" at bounding box center [445, 114] width 144 height 25
type input "lilli"
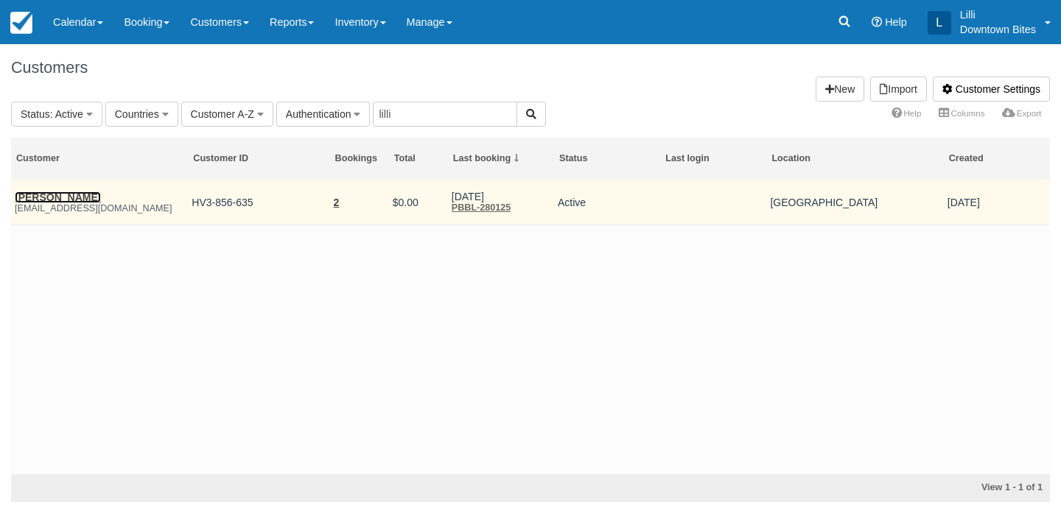
click at [57, 197] on link "[PERSON_NAME]" at bounding box center [58, 198] width 86 height 12
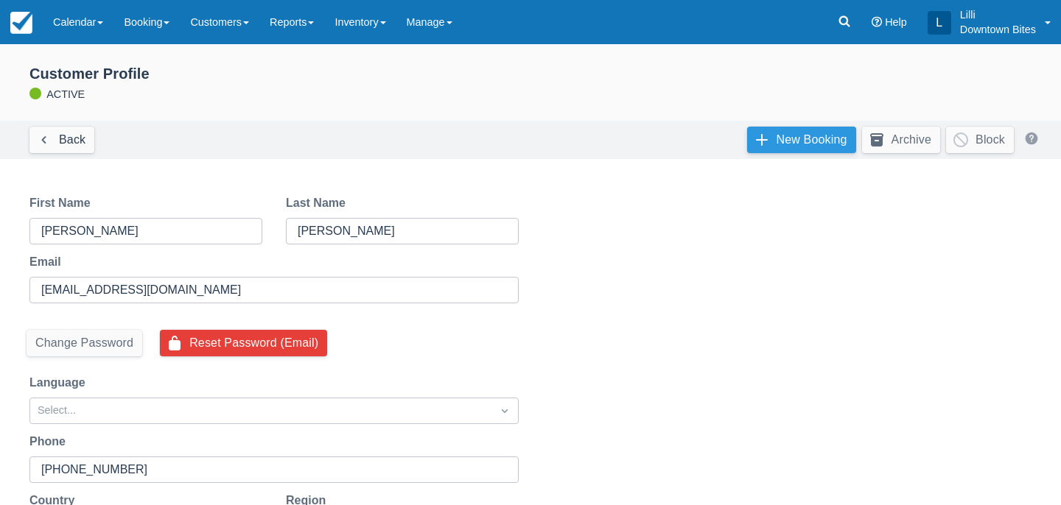
click at [793, 145] on link "New Booking" at bounding box center [801, 140] width 109 height 27
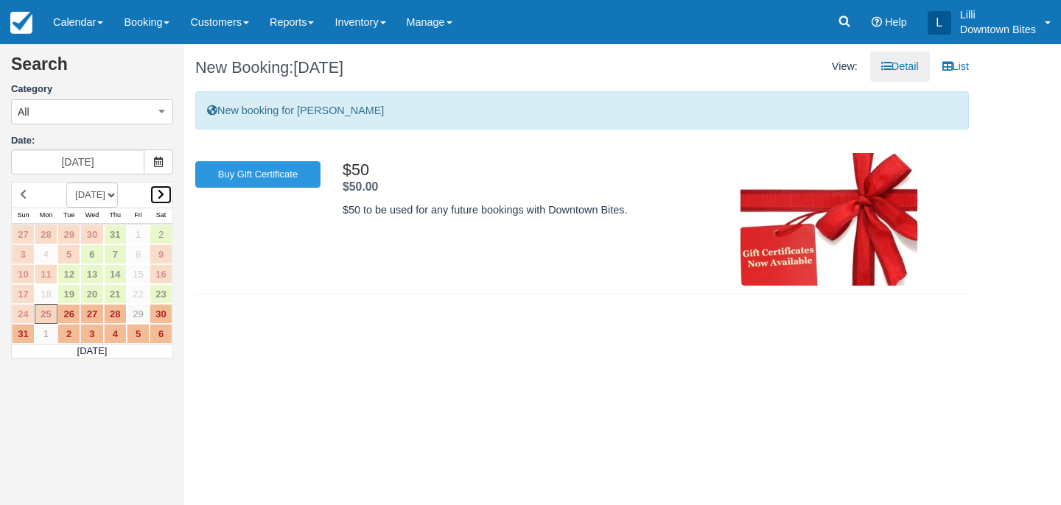
click at [156, 196] on link at bounding box center [161, 195] width 23 height 20
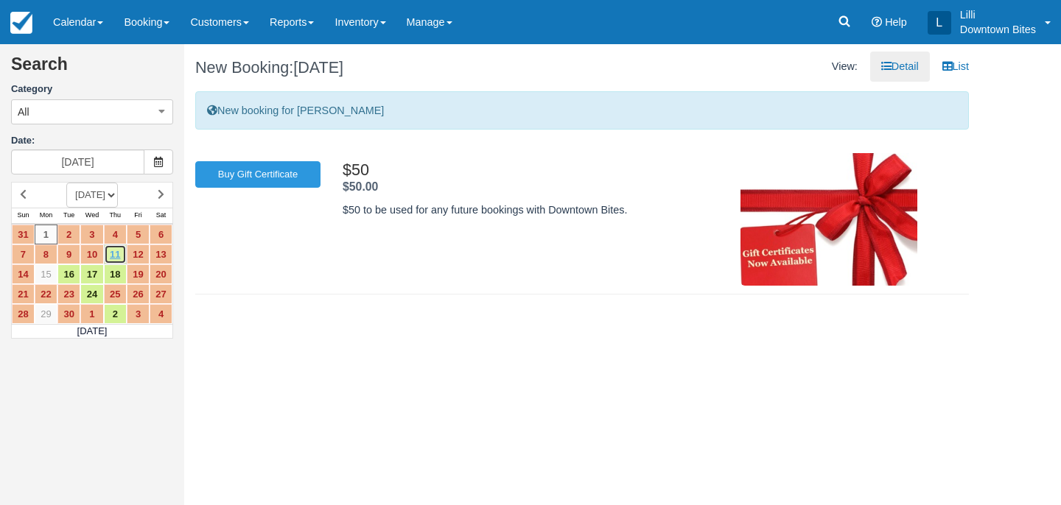
click at [117, 253] on link "11" at bounding box center [115, 255] width 23 height 20
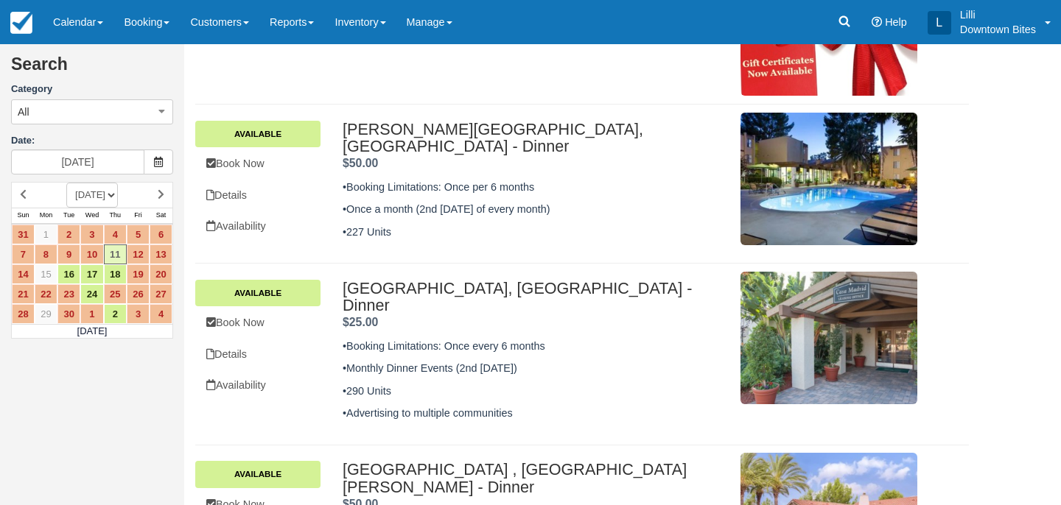
scroll to position [186, 0]
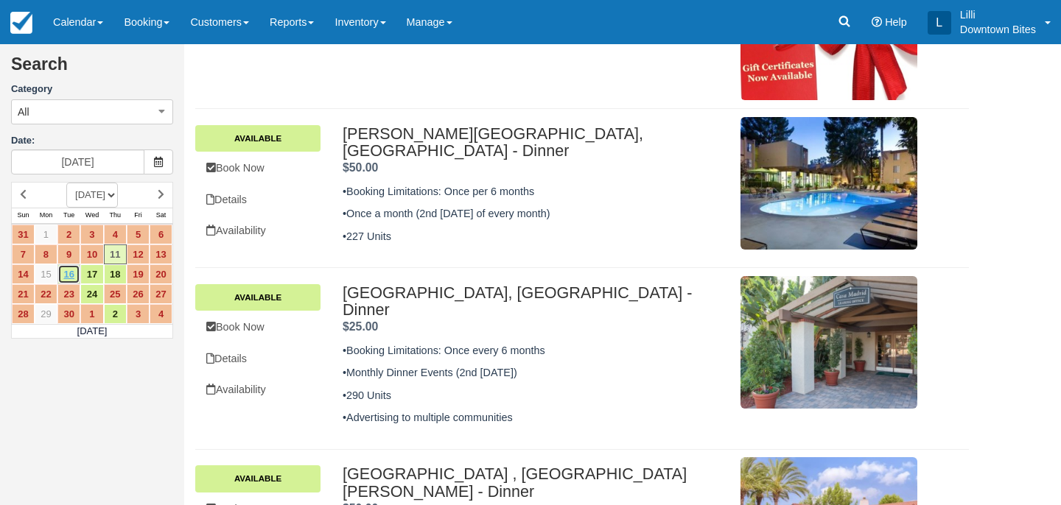
click at [60, 278] on link "16" at bounding box center [68, 274] width 23 height 20
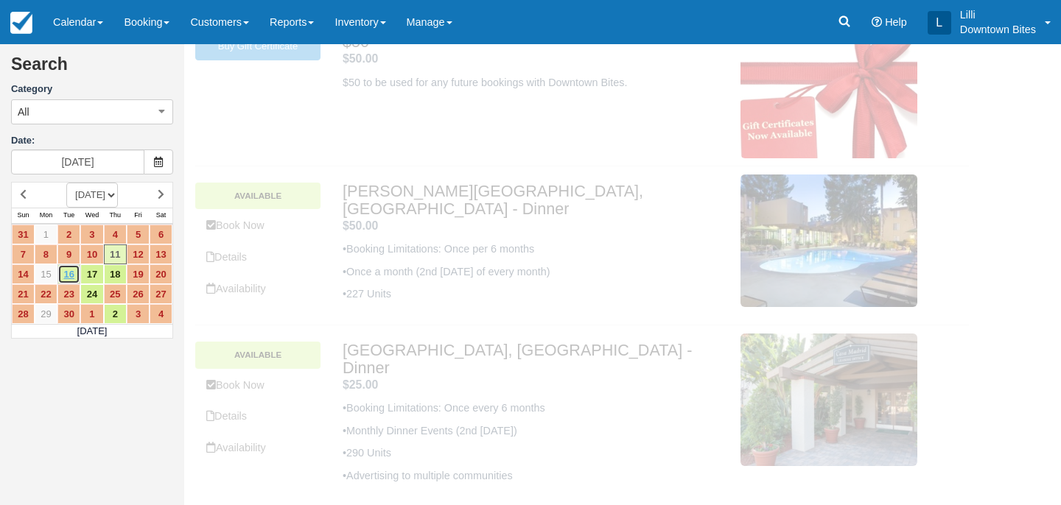
scroll to position [0, 0]
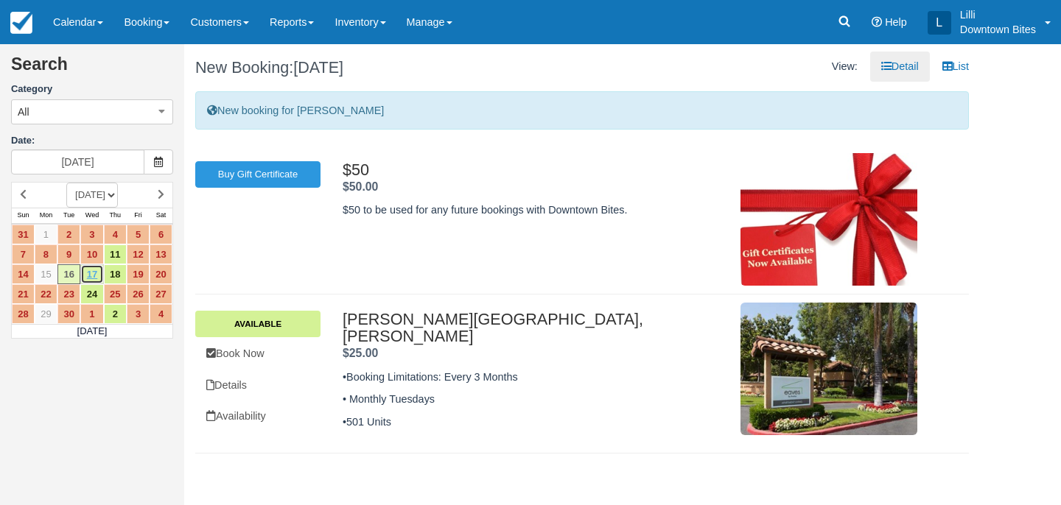
click at [96, 275] on link "17" at bounding box center [91, 274] width 23 height 20
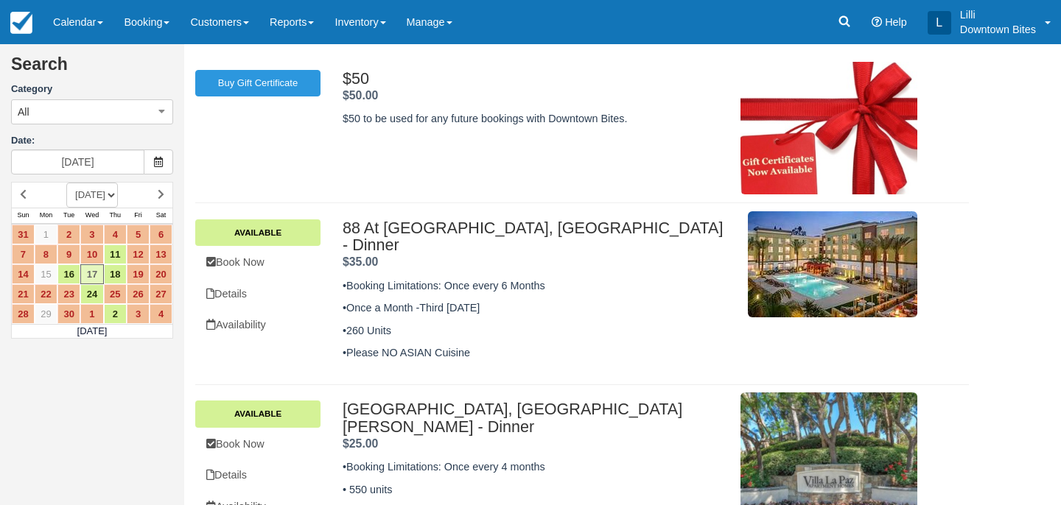
scroll to position [107, 0]
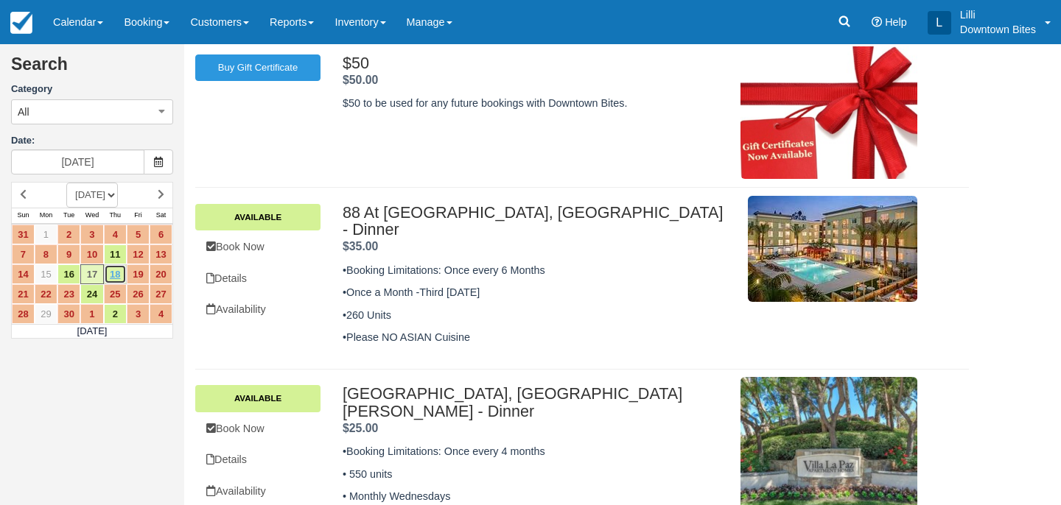
click at [119, 271] on link "18" at bounding box center [115, 274] width 23 height 20
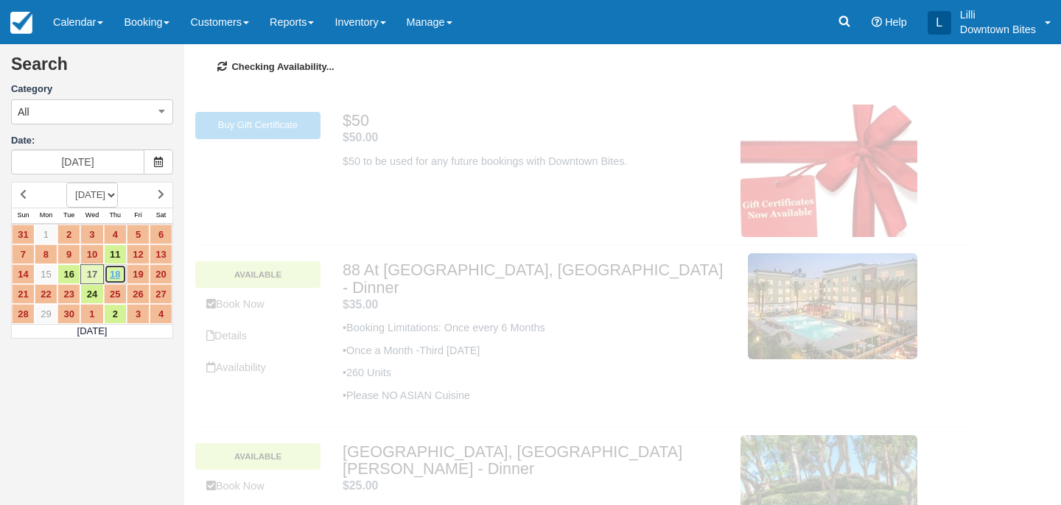
scroll to position [0, 0]
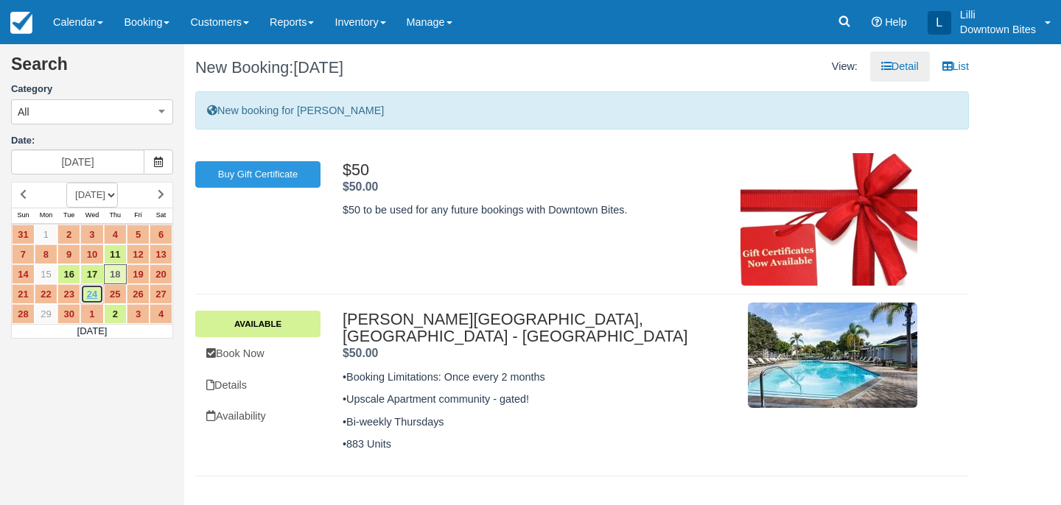
click at [94, 292] on link "24" at bounding box center [91, 294] width 23 height 20
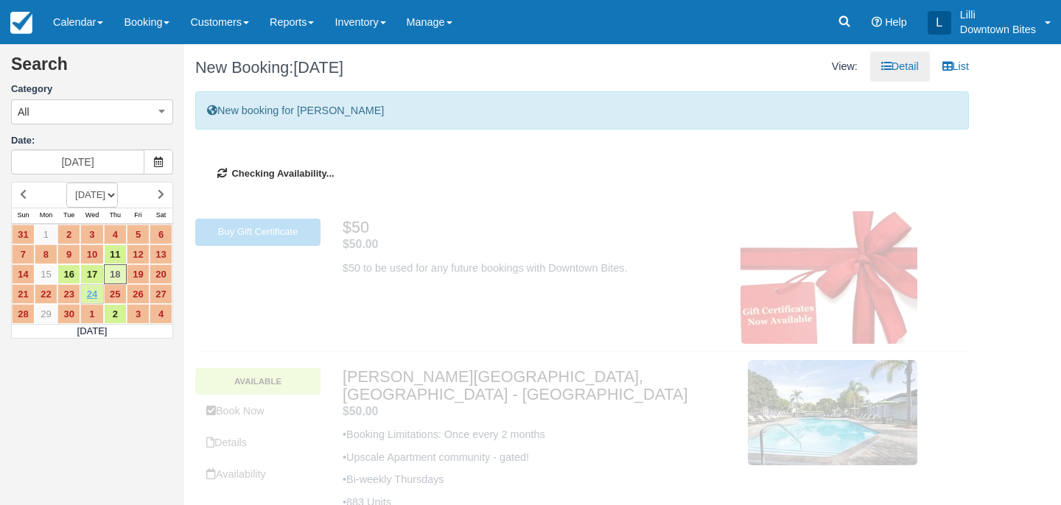
type input "09/24/25"
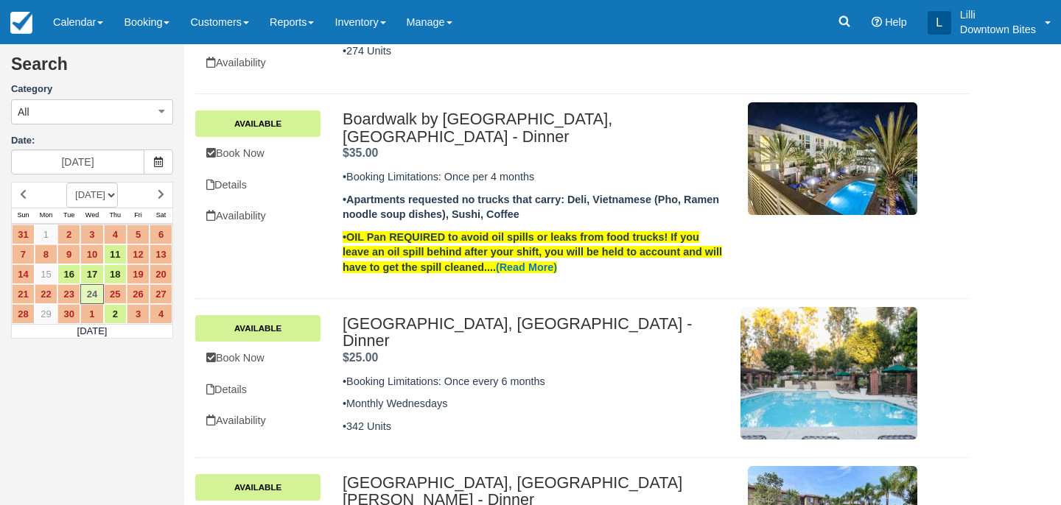
scroll to position [437, 0]
